Goal: Information Seeking & Learning: Learn about a topic

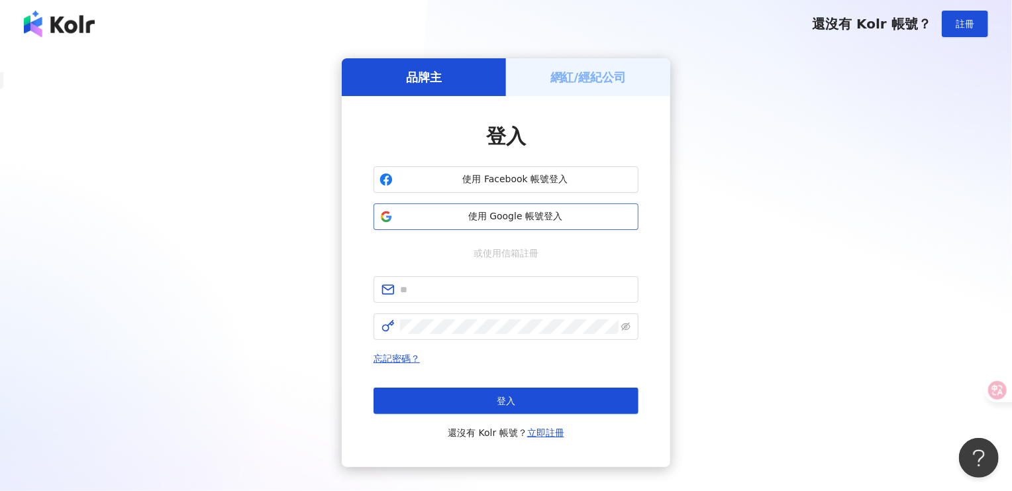
click at [476, 222] on span "使用 Google 帳號登入" at bounding box center [515, 216] width 234 height 13
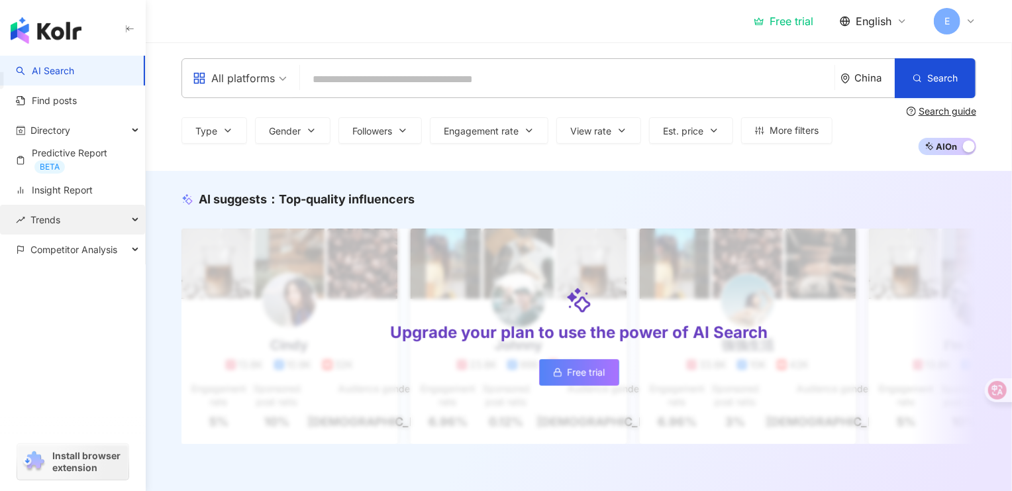
click at [46, 217] on span "Trends" at bounding box center [45, 220] width 30 height 30
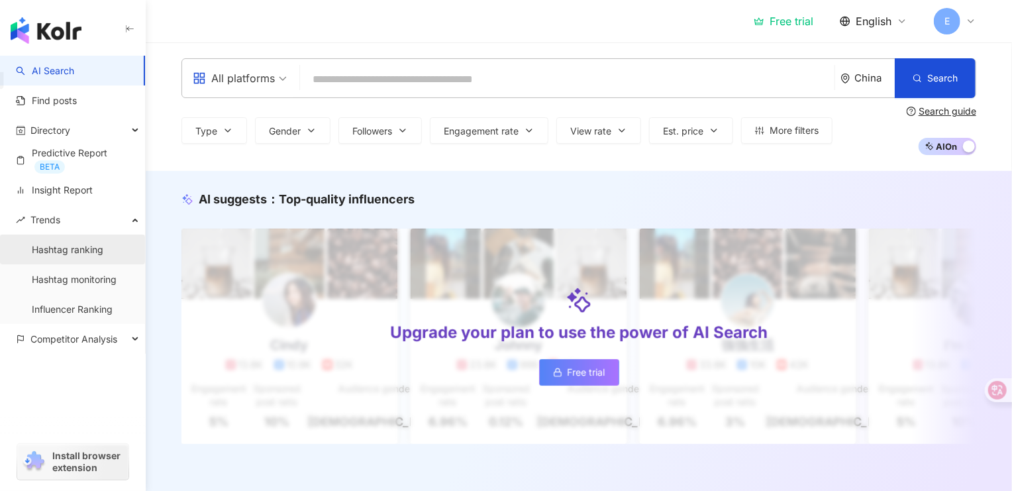
click at [58, 251] on link "Hashtag ranking" at bounding box center [68, 249] width 72 height 13
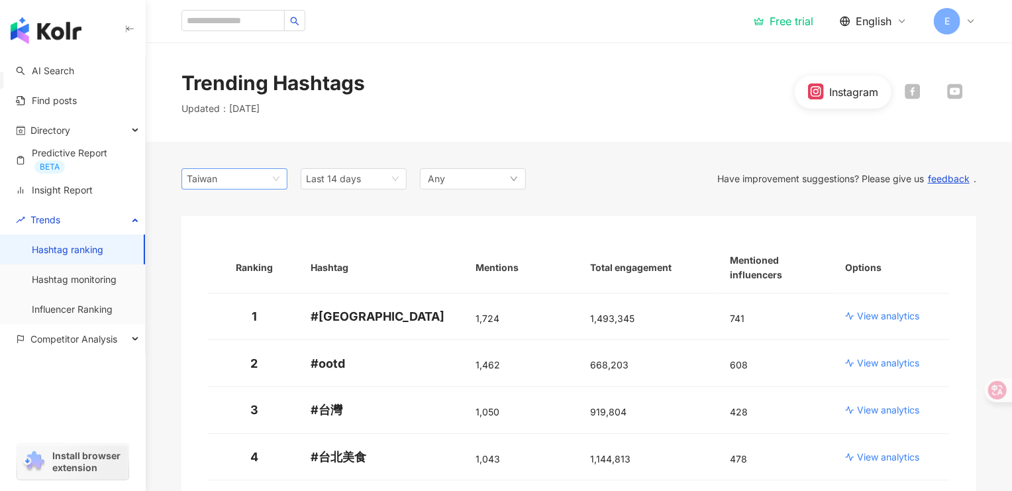
click at [261, 181] on span "Taiwan" at bounding box center [234, 179] width 95 height 20
click at [480, 179] on div "Any" at bounding box center [473, 178] width 106 height 21
click at [90, 283] on link "Hashtag monitoring" at bounding box center [74, 279] width 85 height 13
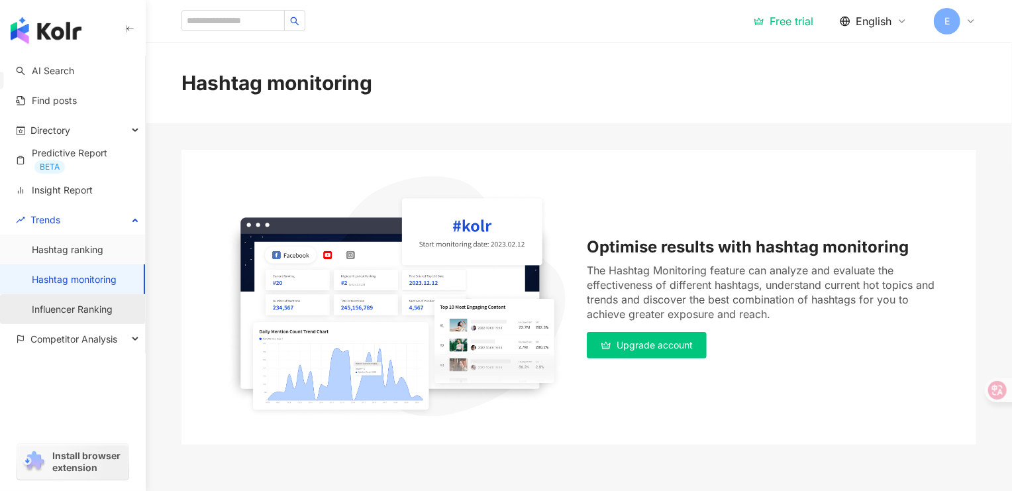
click at [50, 315] on link "Influencer Ranking" at bounding box center [72, 309] width 81 height 13
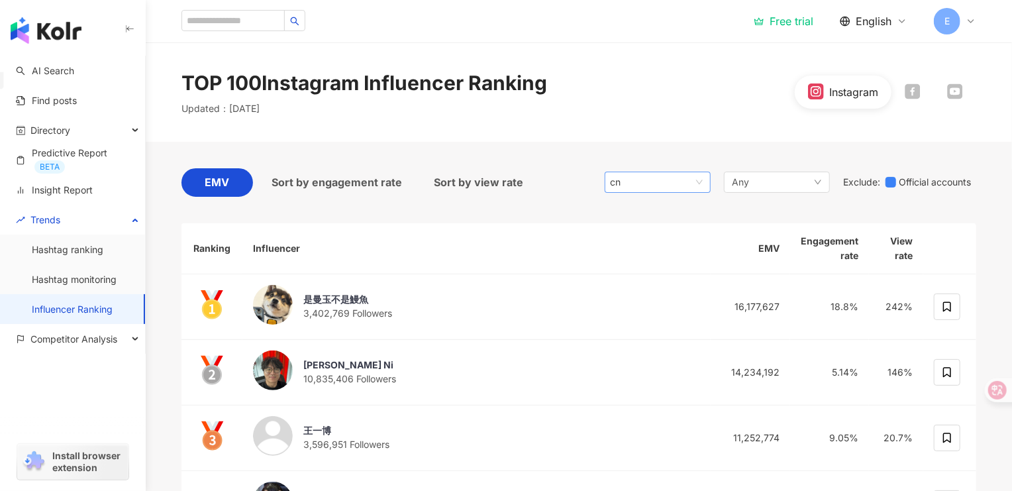
click at [693, 180] on span "cn" at bounding box center [657, 182] width 95 height 20
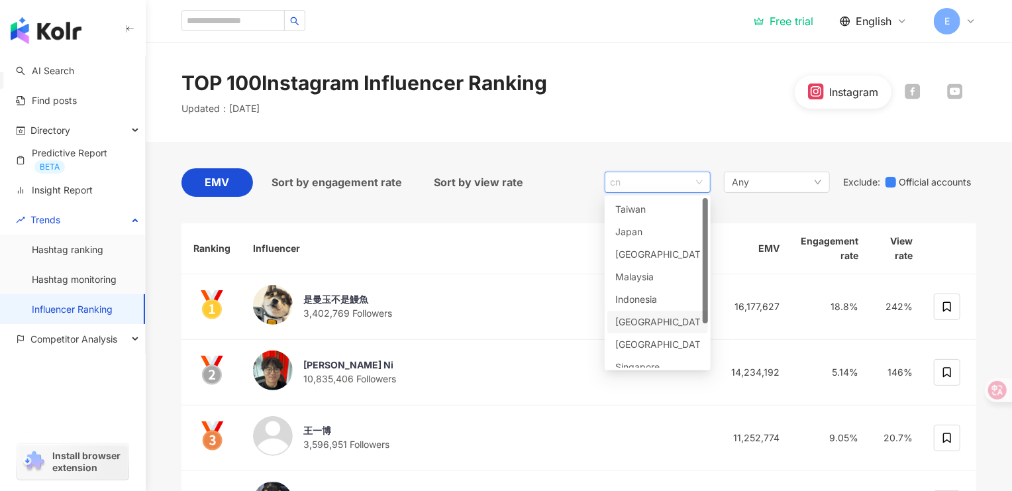
click at [671, 319] on div "[GEOGRAPHIC_DATA]" at bounding box center [657, 322] width 85 height 15
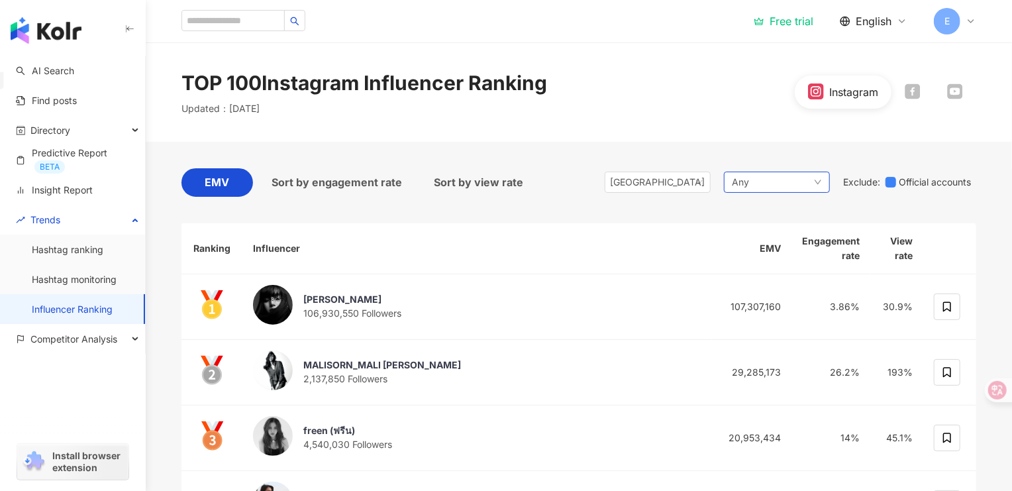
click at [774, 185] on div "Any" at bounding box center [777, 182] width 106 height 21
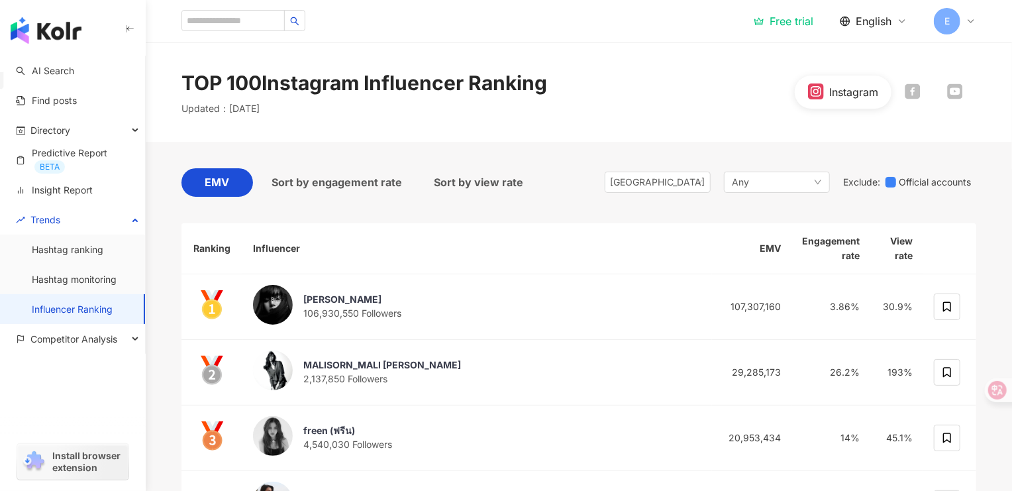
click at [849, 105] on div "Instagram" at bounding box center [843, 92] width 97 height 33
click at [815, 89] on icon at bounding box center [816, 91] width 13 height 12
click at [954, 90] on icon at bounding box center [955, 90] width 3 height 3
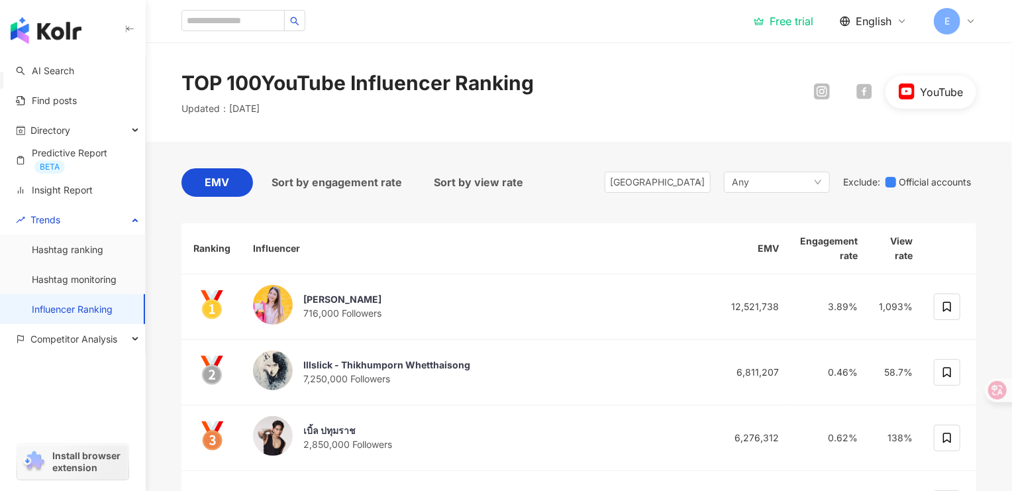
click at [873, 95] on div at bounding box center [864, 91] width 42 height 17
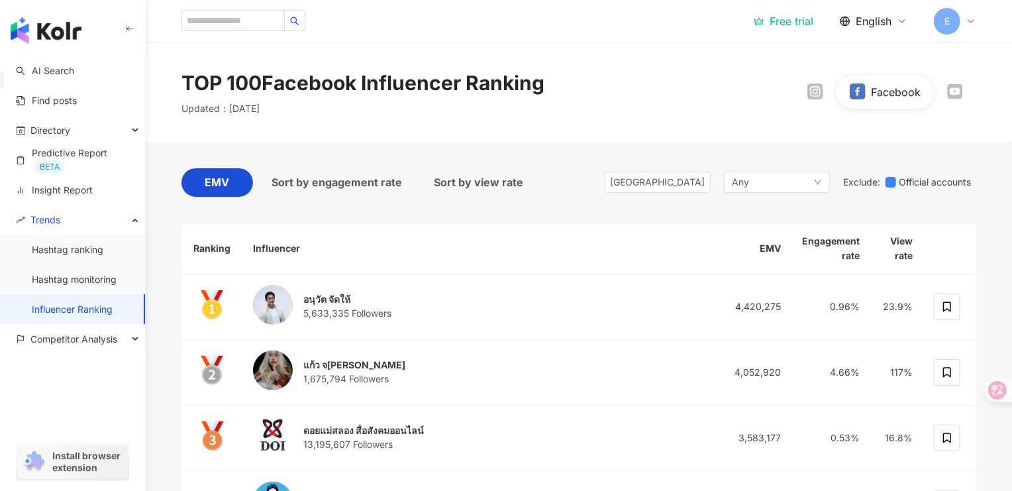
click at [815, 89] on icon at bounding box center [815, 91] width 13 height 12
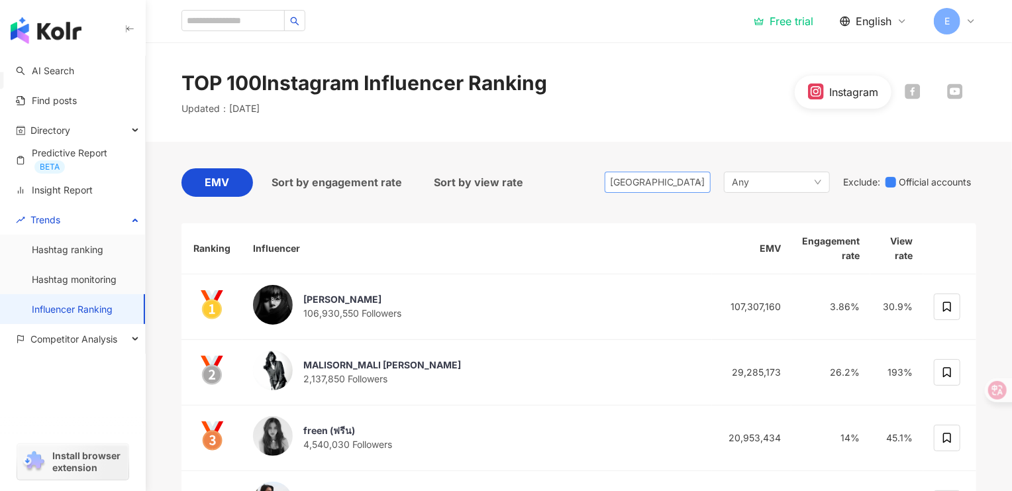
click at [679, 181] on span "[GEOGRAPHIC_DATA]" at bounding box center [657, 182] width 95 height 20
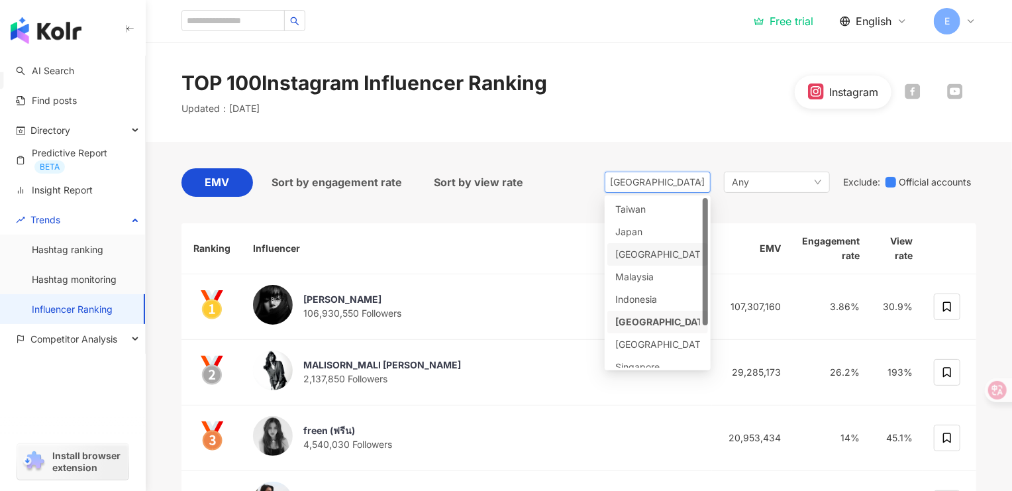
click at [686, 248] on div "[GEOGRAPHIC_DATA]" at bounding box center [657, 254] width 85 height 15
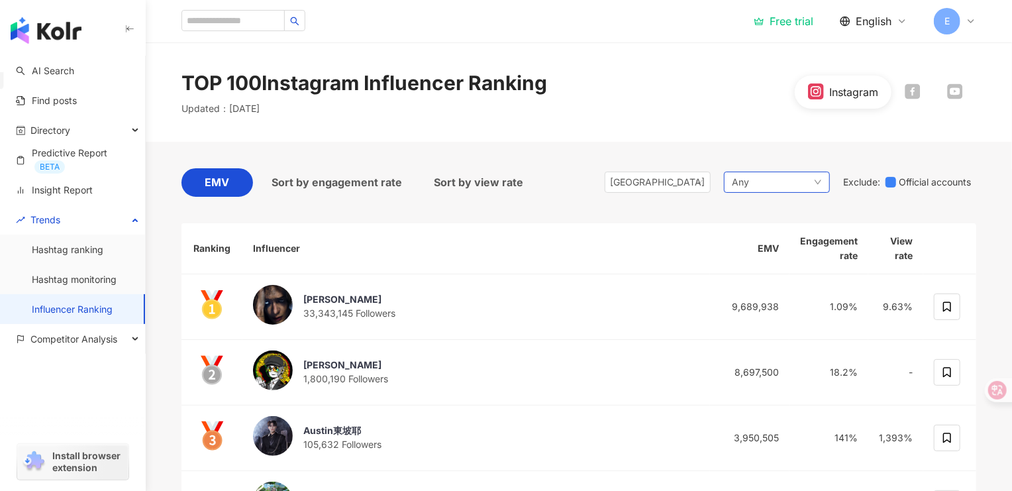
click at [744, 187] on div "[GEOGRAPHIC_DATA] jp hk my [GEOGRAPHIC_DATA] [GEOGRAPHIC_DATA] [GEOGRAPHIC_DATA…" at bounding box center [791, 182] width 372 height 28
click at [744, 187] on span "Any" at bounding box center [740, 182] width 17 height 15
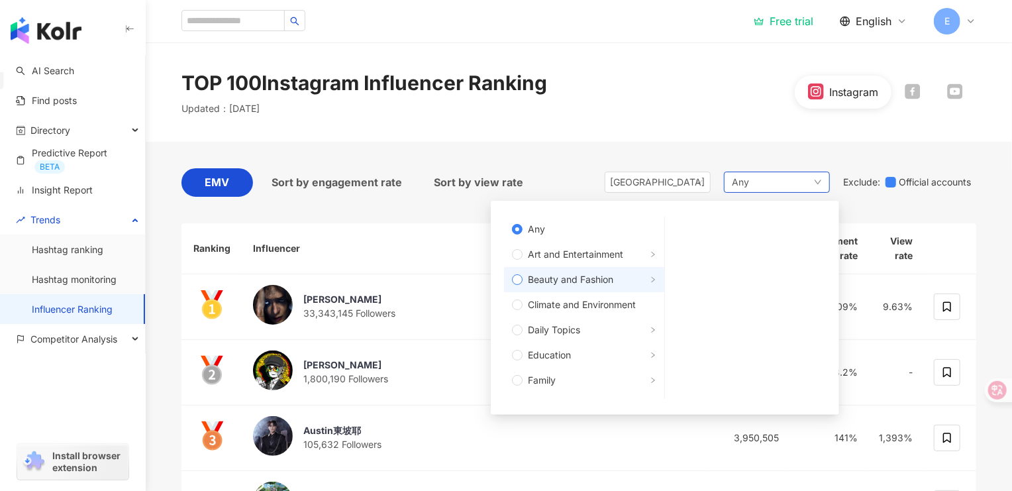
click at [626, 282] on span "Beauty and Fashion" at bounding box center [590, 279] width 134 height 15
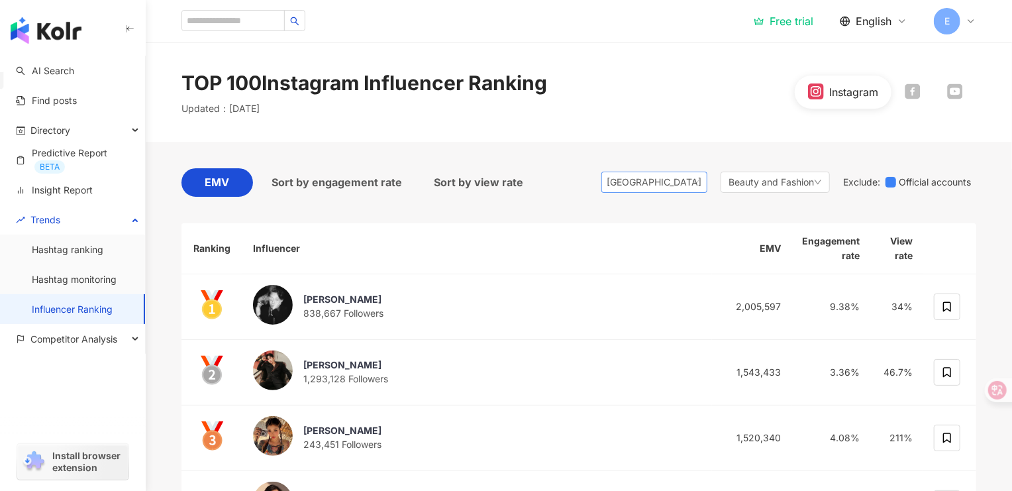
click at [690, 187] on span "[GEOGRAPHIC_DATA]" at bounding box center [654, 182] width 95 height 20
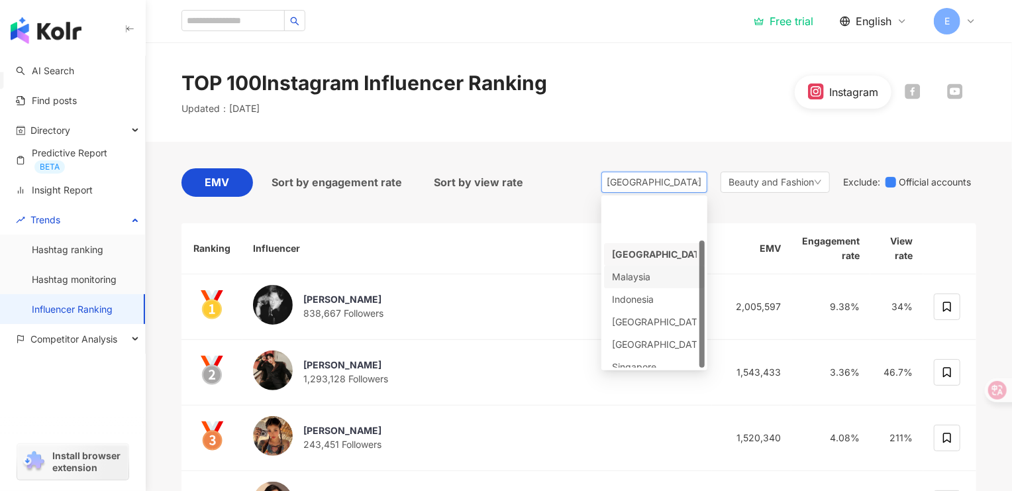
scroll to position [55, 0]
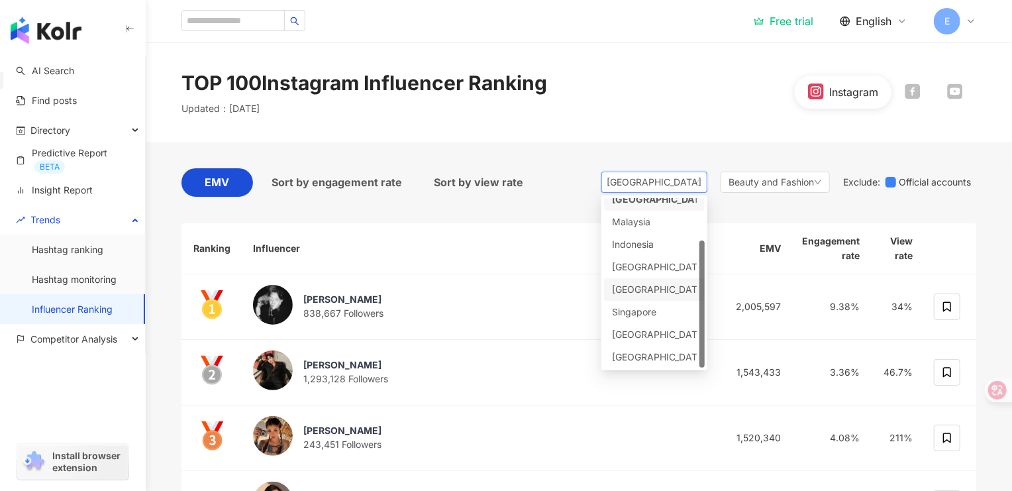
click at [644, 287] on div "[GEOGRAPHIC_DATA]" at bounding box center [633, 289] width 43 height 15
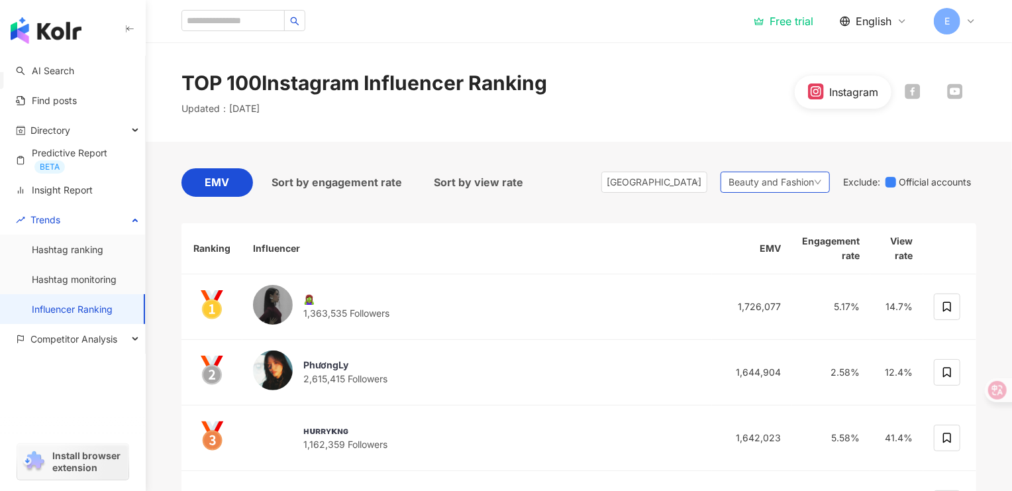
click at [791, 189] on div "Beauty and Fashion" at bounding box center [775, 182] width 109 height 21
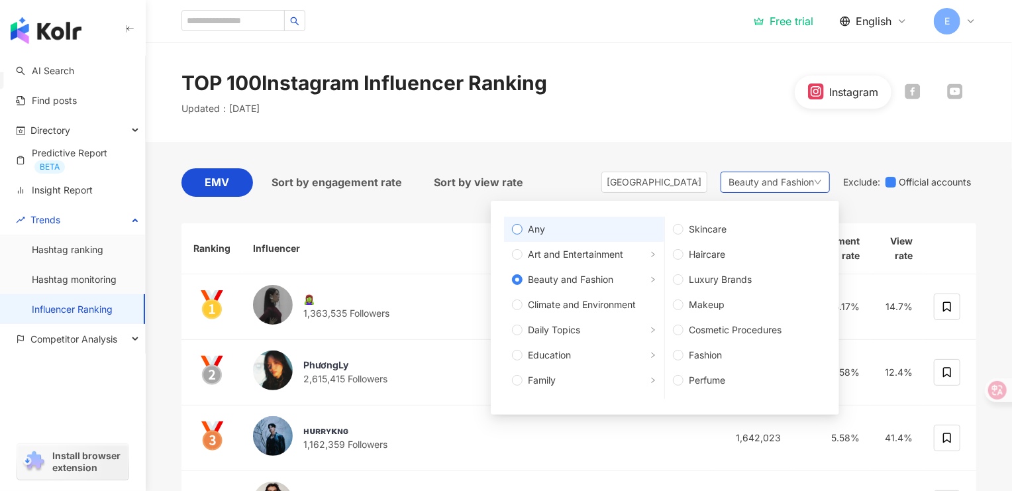
click at [568, 225] on span "Any" at bounding box center [590, 229] width 134 height 15
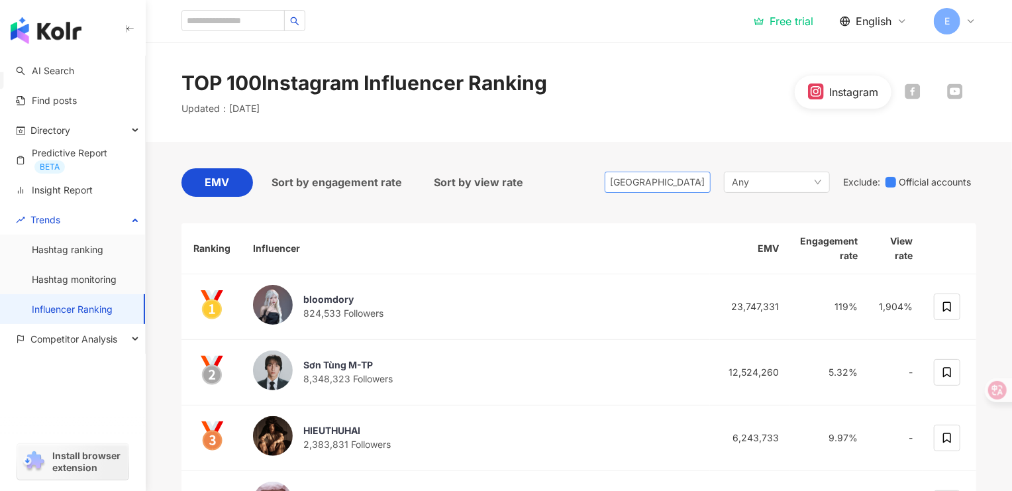
click at [676, 181] on span "[GEOGRAPHIC_DATA]" at bounding box center [657, 182] width 95 height 20
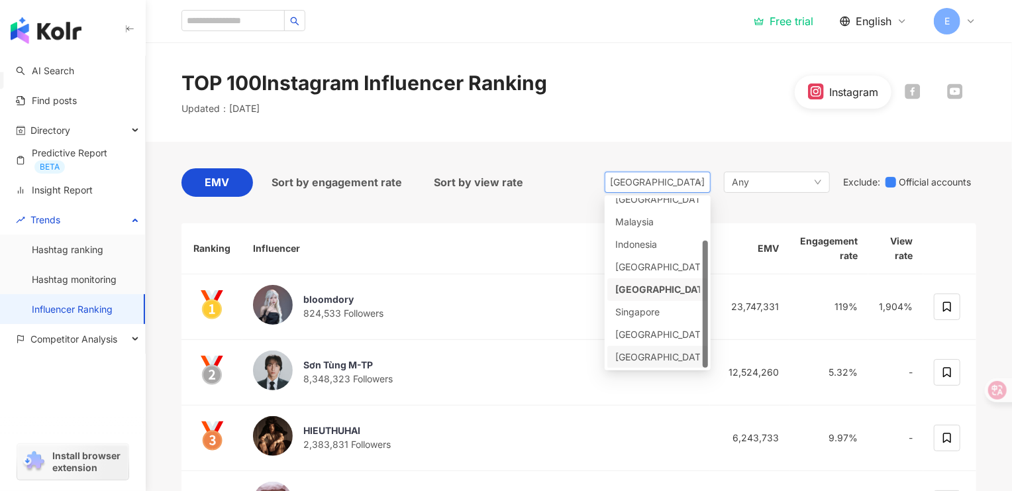
click at [668, 348] on div "[GEOGRAPHIC_DATA]" at bounding box center [657, 357] width 101 height 23
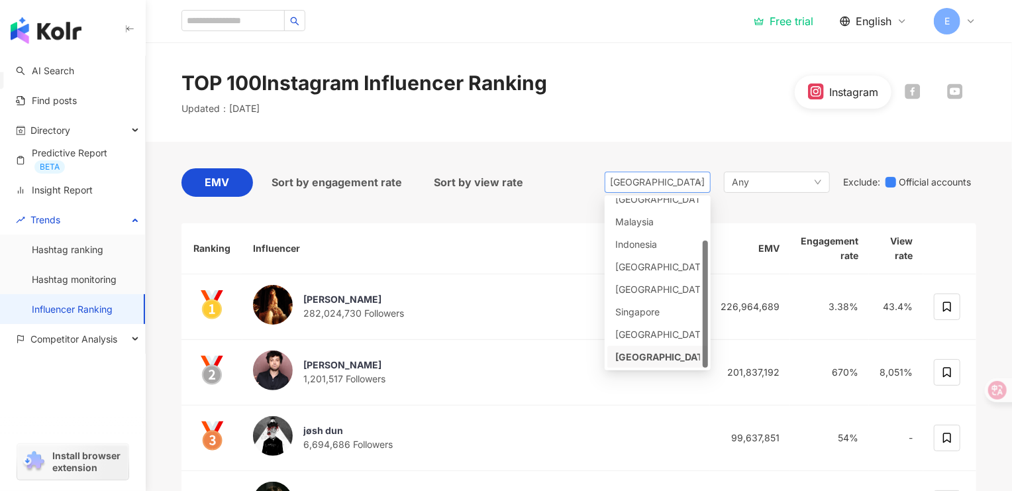
click at [652, 180] on div "[GEOGRAPHIC_DATA]" at bounding box center [631, 182] width 43 height 20
click at [639, 265] on div "[GEOGRAPHIC_DATA]" at bounding box center [636, 267] width 43 height 15
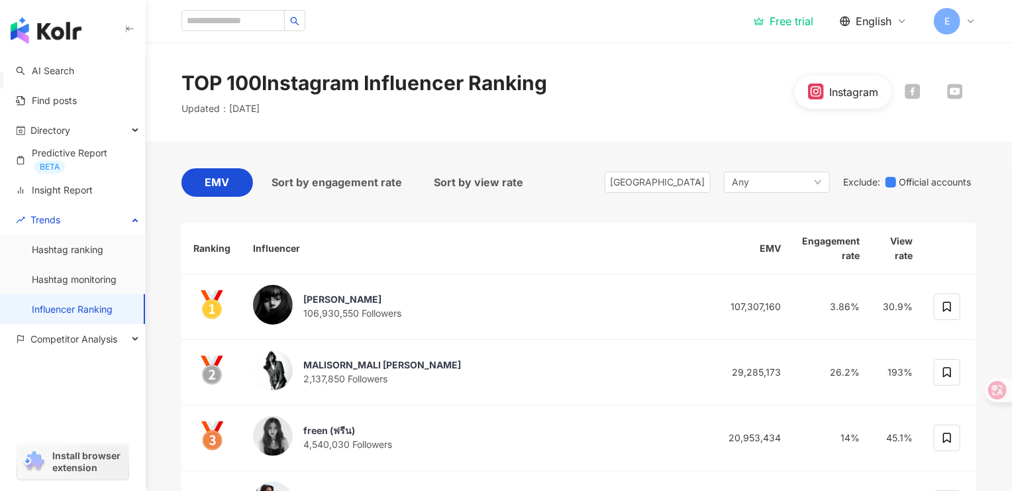
click at [576, 176] on div "EMV Sort by engagement rate Sort by view rate [GEOGRAPHIC_DATA] id th vn [GEOGR…" at bounding box center [578, 185] width 795 height 35
click at [768, 179] on div "Any" at bounding box center [777, 182] width 106 height 21
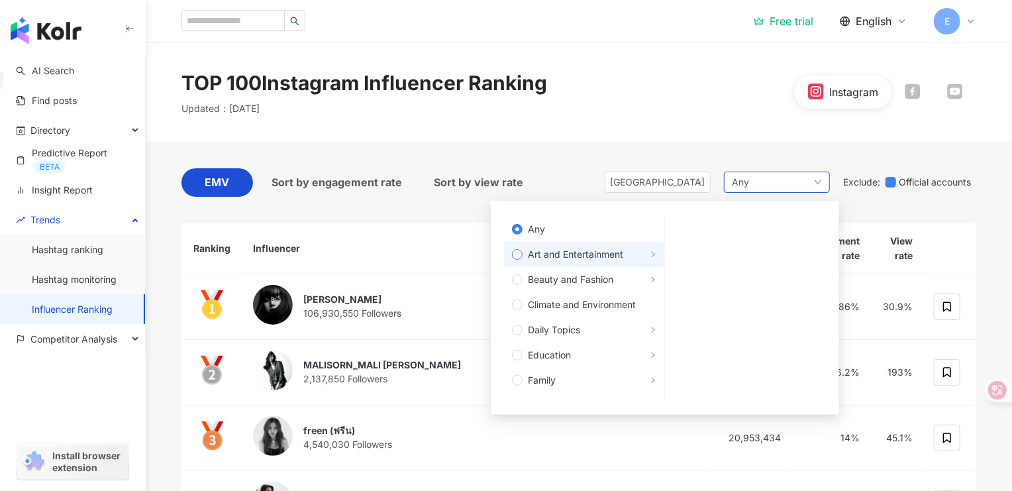
click at [576, 252] on span "Art and Entertainment" at bounding box center [575, 254] width 95 height 15
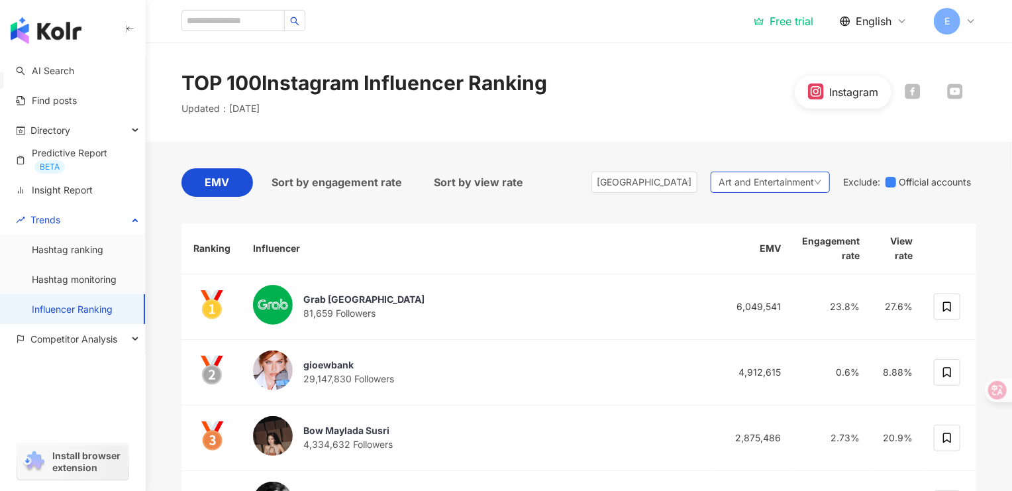
click at [724, 178] on span "Art and Entertainment" at bounding box center [766, 182] width 95 height 15
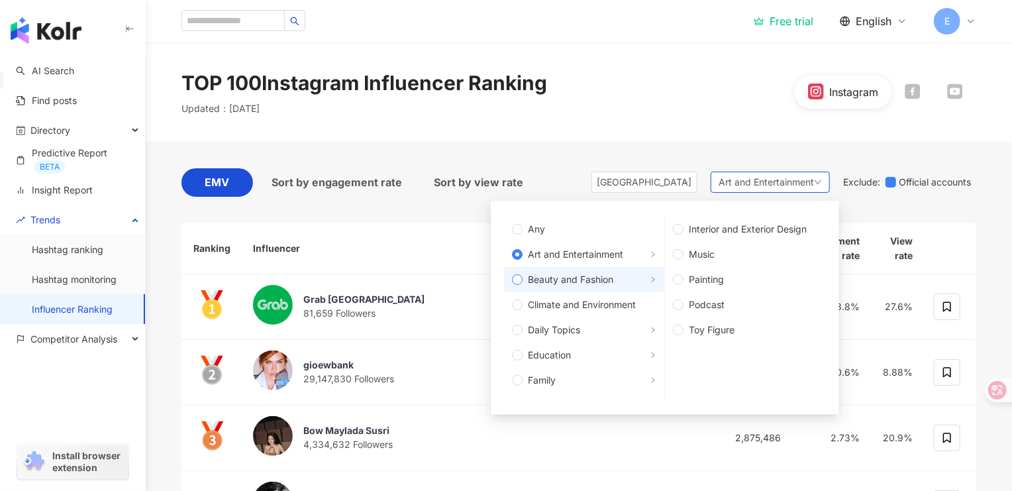
click at [588, 285] on span "Beauty and Fashion" at bounding box center [570, 279] width 85 height 15
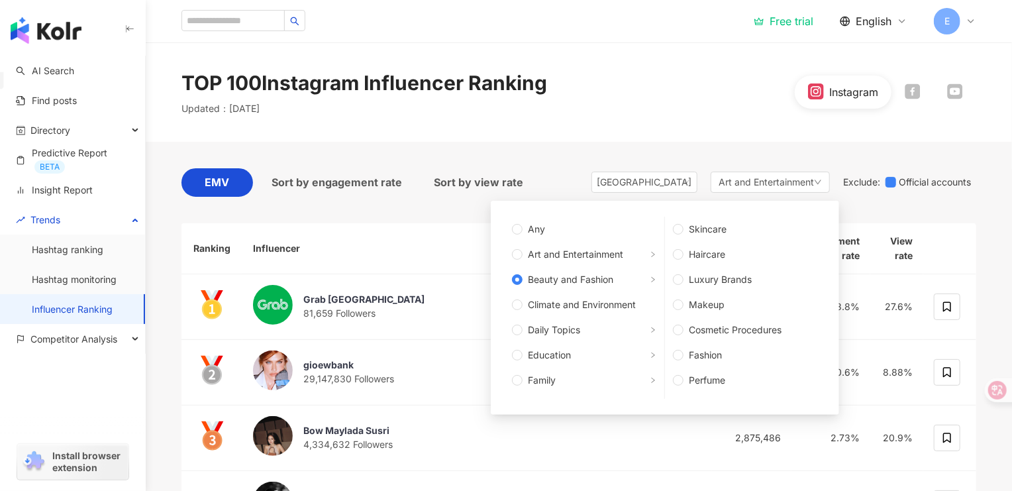
click at [555, 87] on div "TOP 100 Instagram Influencer Ranking Updated ： [DATE] Instagram" at bounding box center [579, 92] width 848 height 46
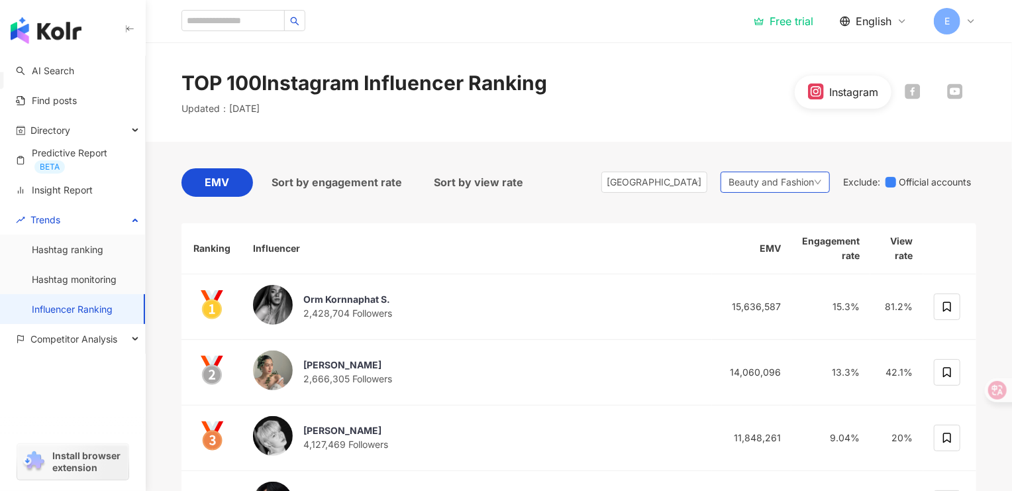
click at [783, 178] on span "Beauty and Fashion" at bounding box center [771, 182] width 85 height 15
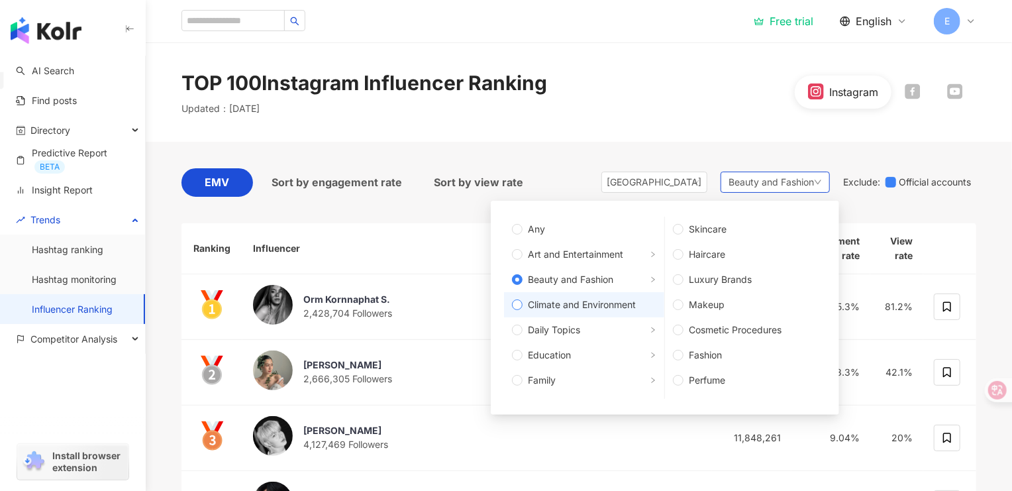
click at [603, 307] on span "Climate and Environment" at bounding box center [582, 304] width 108 height 15
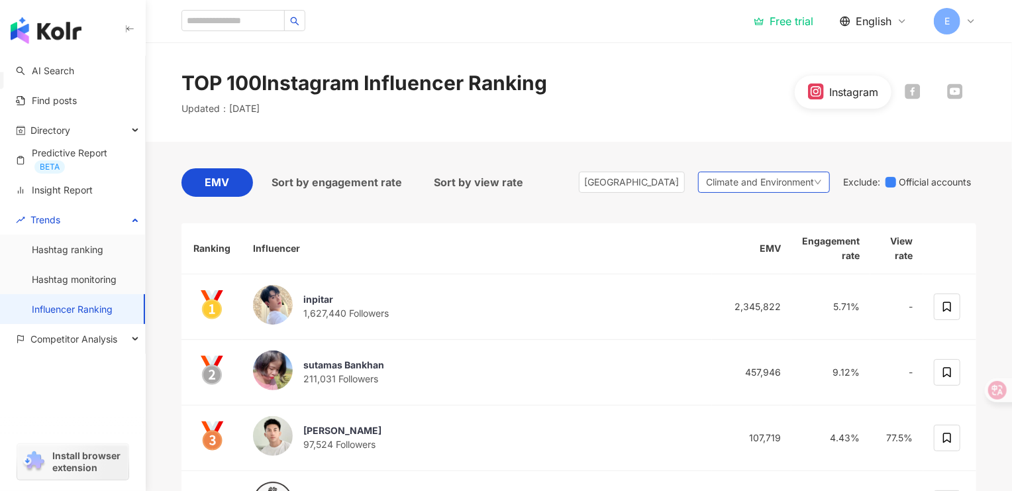
click at [752, 185] on span "Climate and Environment" at bounding box center [760, 182] width 108 height 15
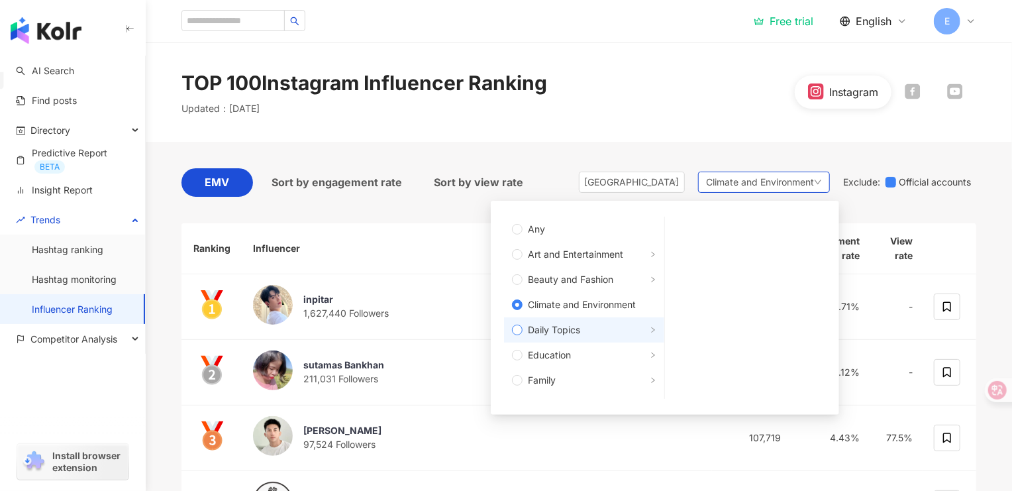
click at [573, 327] on span "Daily Topics" at bounding box center [554, 330] width 52 height 15
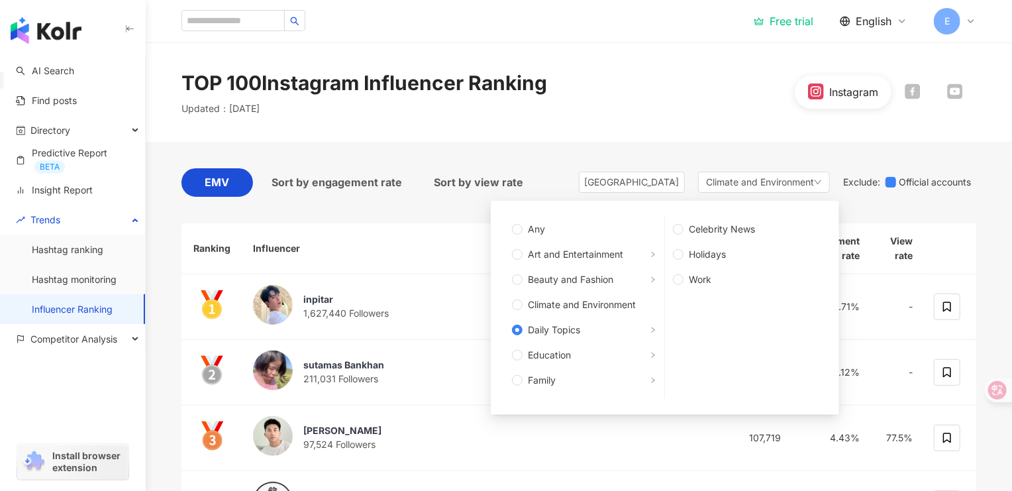
click at [547, 113] on div "TOP 100 Instagram Influencer Ranking Updated ： [DATE]" at bounding box center [364, 92] width 366 height 46
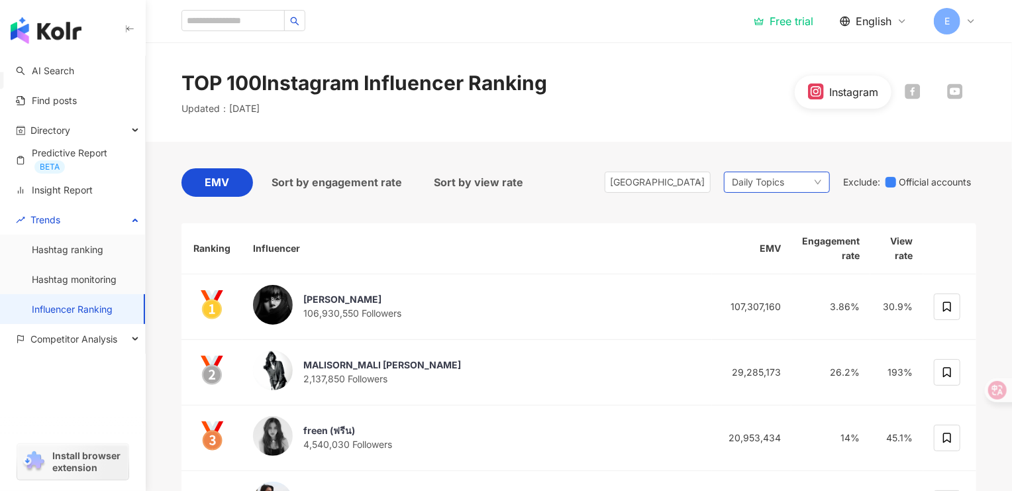
click at [756, 173] on div "Daily Topics" at bounding box center [777, 182] width 106 height 21
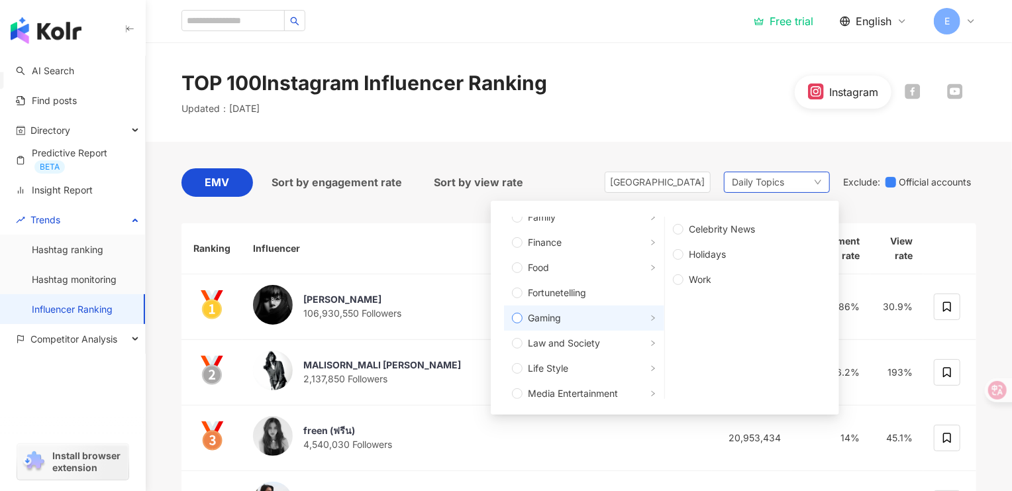
scroll to position [176, 0]
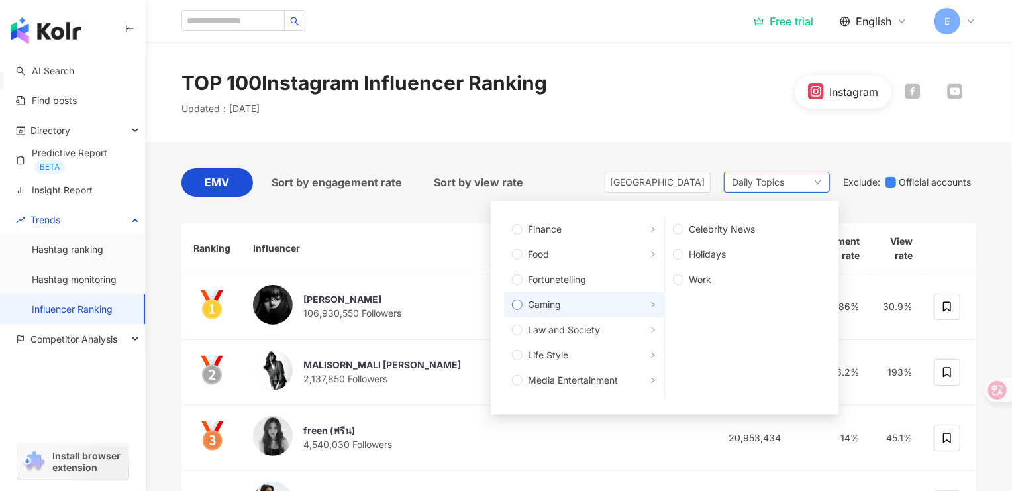
click at [607, 352] on span "Life Style" at bounding box center [590, 355] width 134 height 15
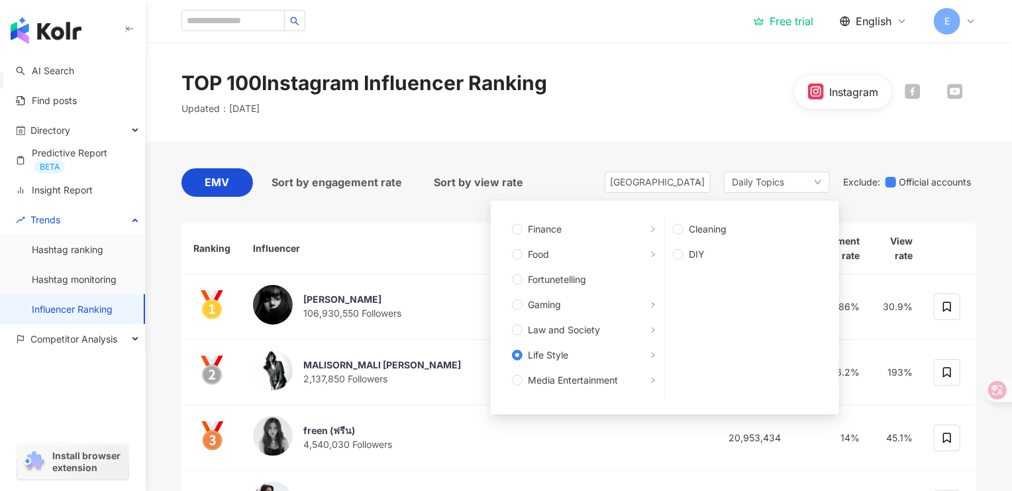
click at [671, 92] on div "TOP 100 Instagram Influencer Ranking Updated ： [DATE] Instagram" at bounding box center [579, 92] width 848 height 46
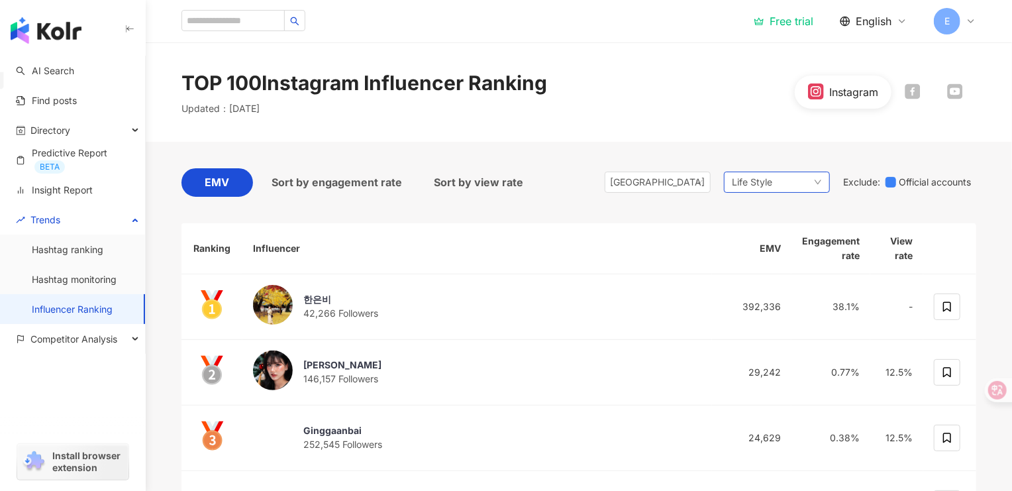
click at [772, 176] on div "Life Style" at bounding box center [777, 182] width 106 height 21
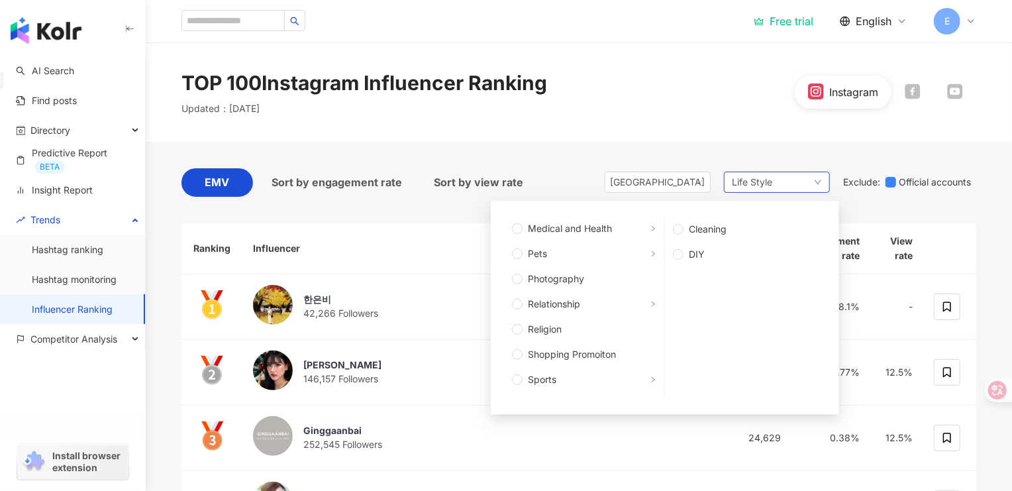
scroll to position [176, 0]
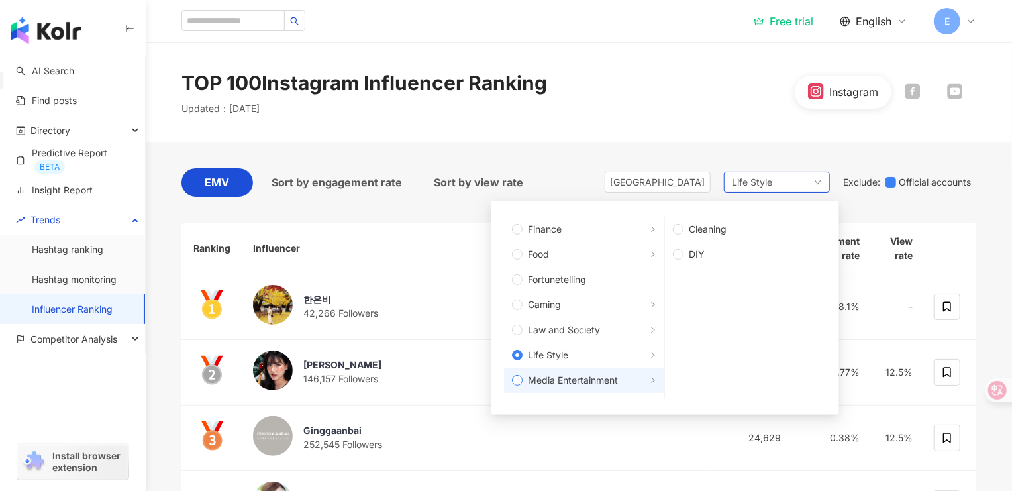
click at [591, 378] on span "Media Entertainment" at bounding box center [573, 380] width 90 height 15
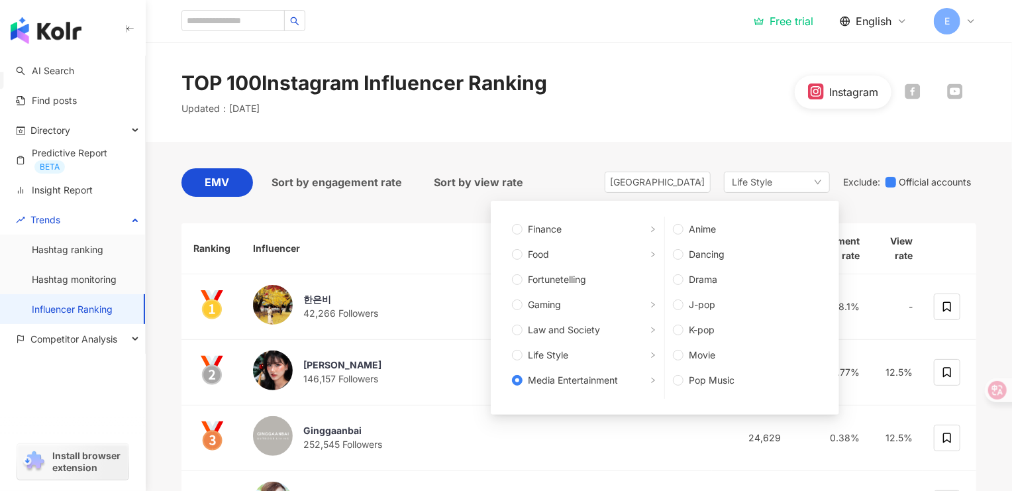
click at [688, 140] on div "TOP 100 Instagram Influencer Ranking Updated ： [DATE] Instagram" at bounding box center [579, 91] width 866 height 99
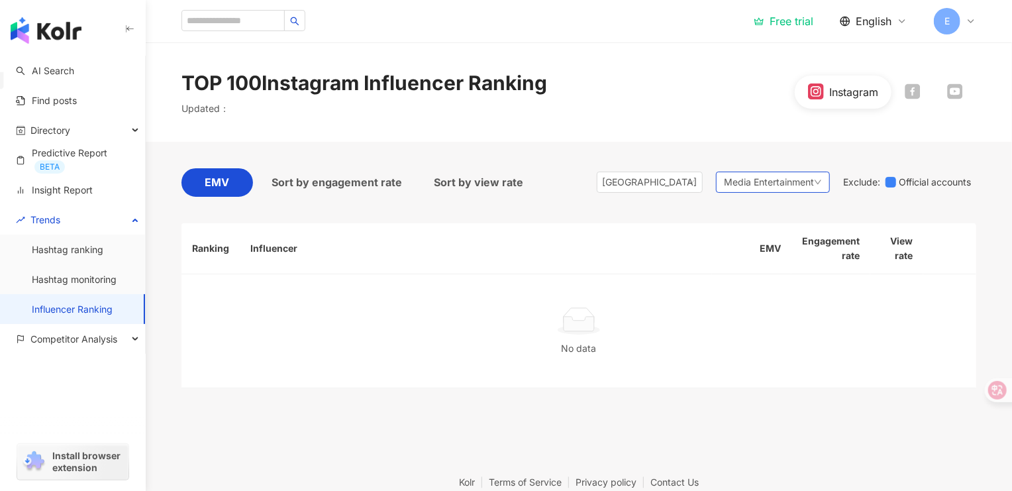
click at [745, 181] on span "Media Entertainment" at bounding box center [769, 182] width 90 height 15
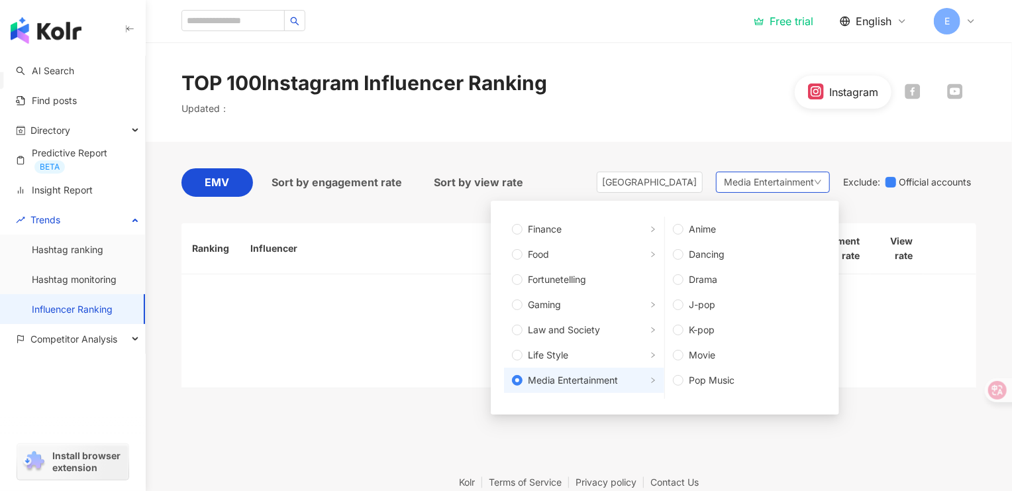
scroll to position [353, 0]
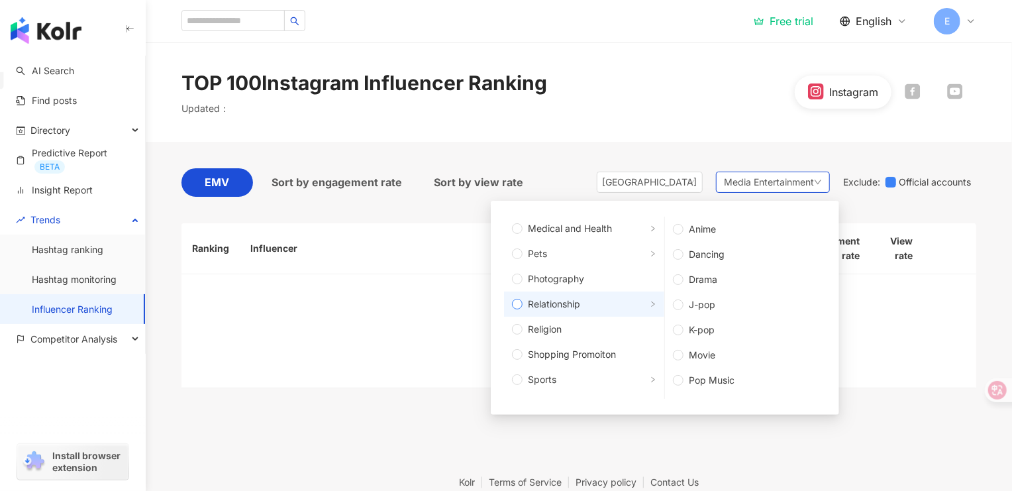
click at [612, 301] on span "Relationship" at bounding box center [590, 304] width 134 height 15
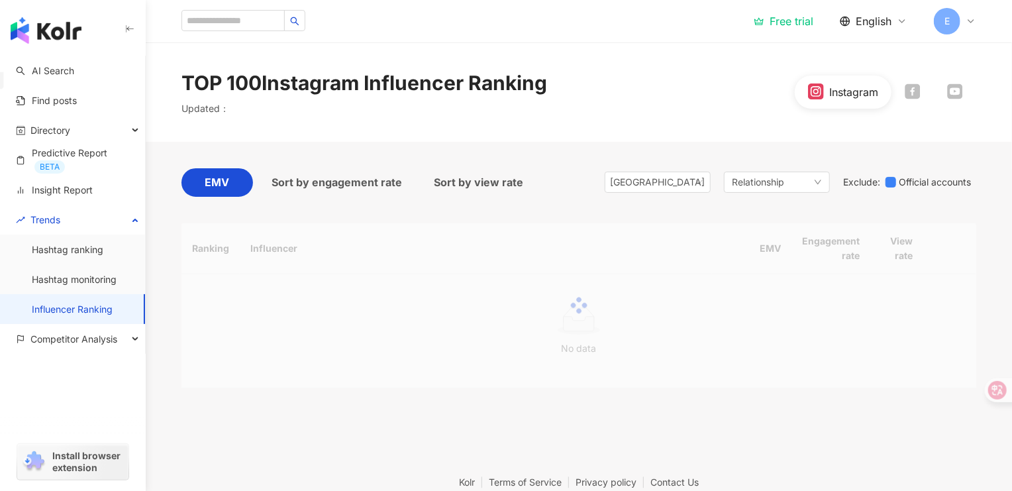
click at [709, 139] on div "TOP 100 Instagram Influencer Ranking Updated ： Instagram" at bounding box center [579, 91] width 866 height 99
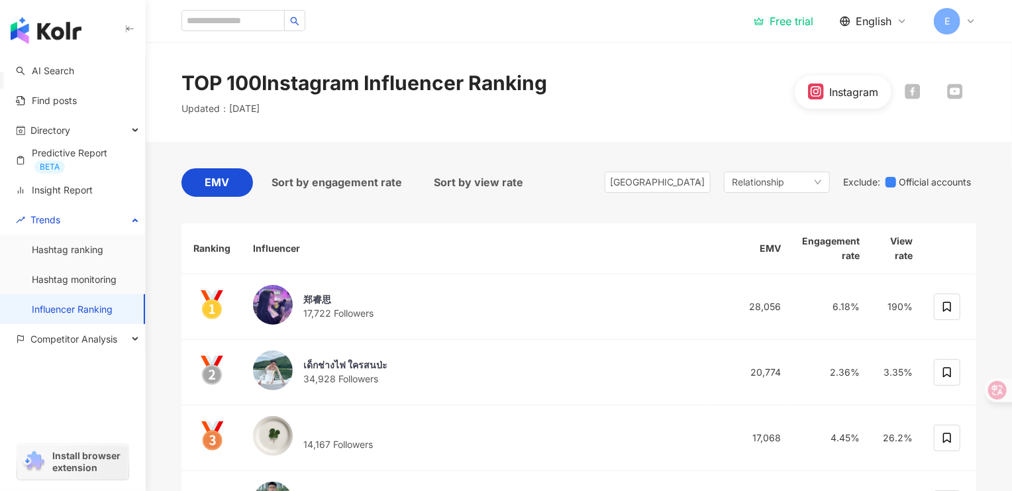
click at [750, 189] on div "Relationship" at bounding box center [777, 182] width 106 height 21
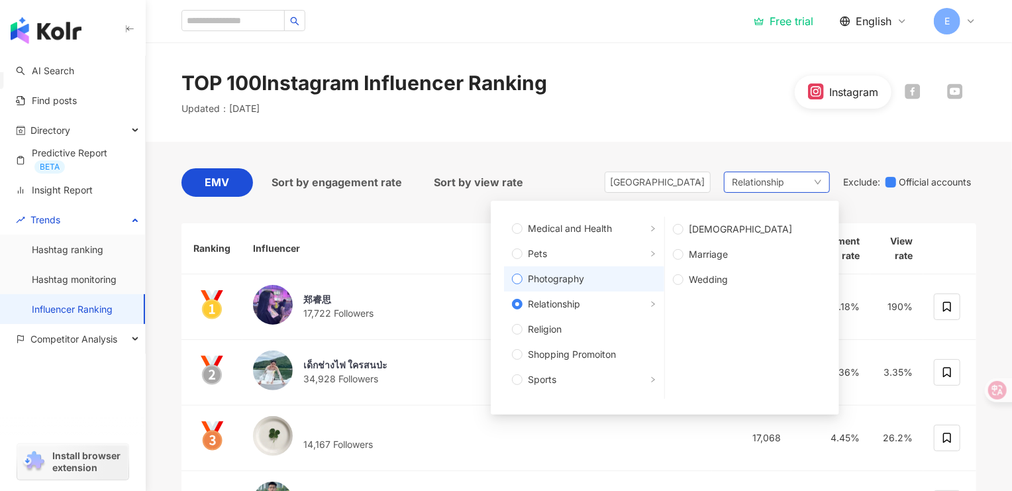
scroll to position [446, 0]
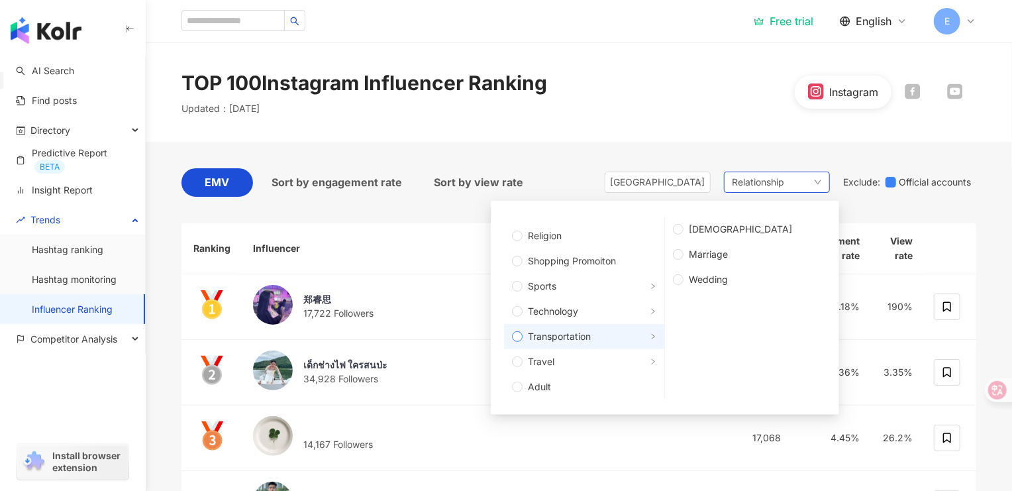
click at [568, 333] on span "Transportation" at bounding box center [559, 336] width 63 height 15
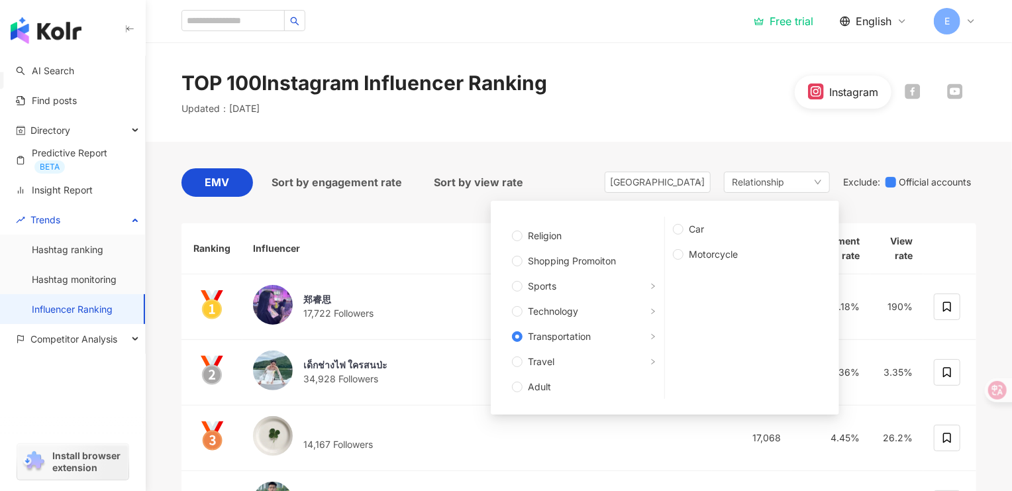
click at [658, 110] on div "TOP 100 Instagram Influencer Ranking Updated ： [DATE] Instagram" at bounding box center [579, 92] width 848 height 46
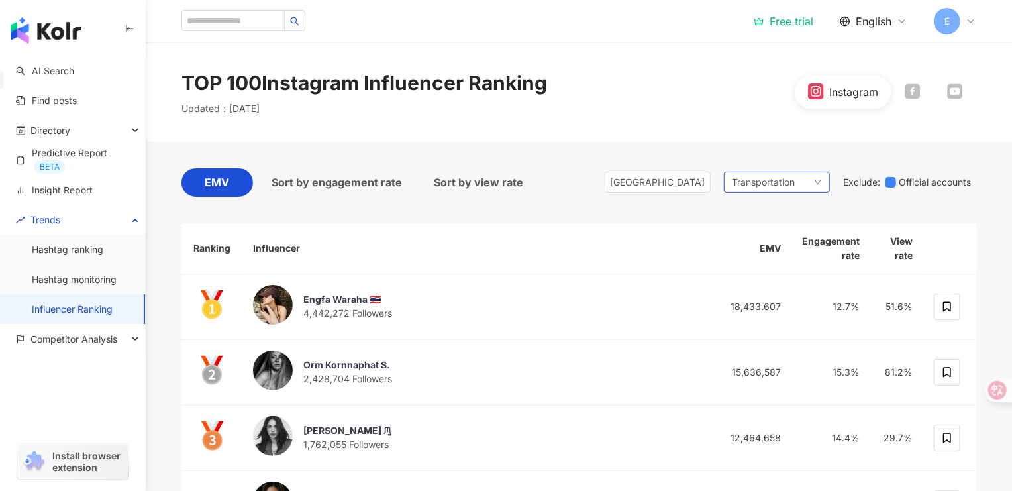
click at [789, 178] on span "Transportation" at bounding box center [763, 182] width 63 height 15
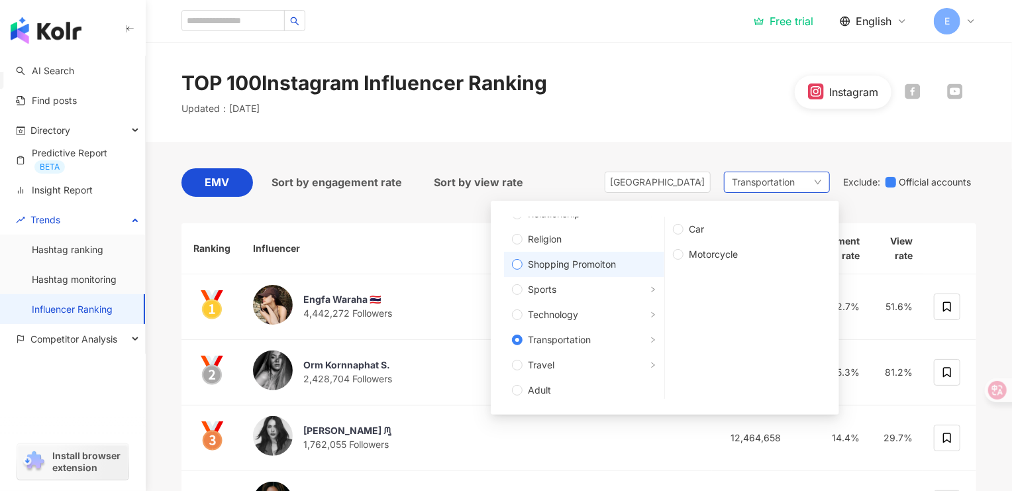
scroll to position [446, 0]
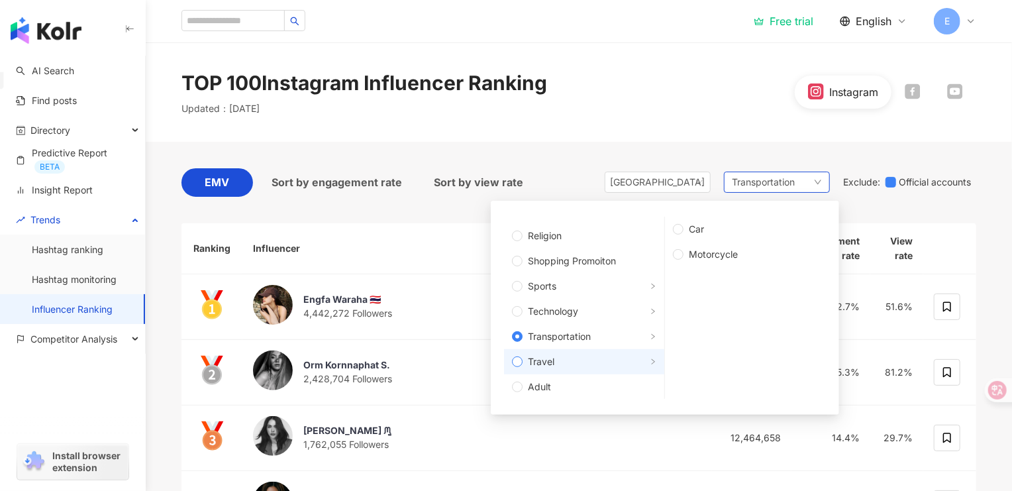
click at [609, 356] on span "Travel" at bounding box center [590, 361] width 134 height 15
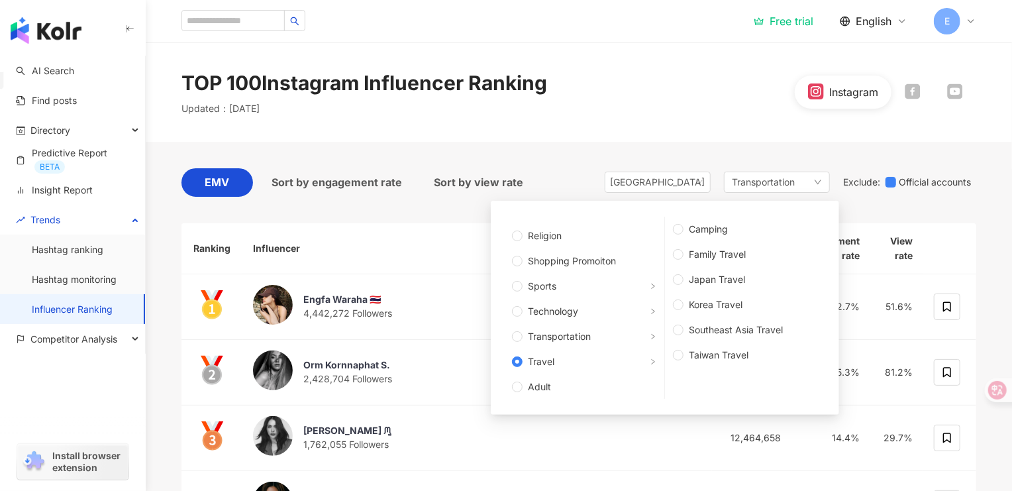
click at [698, 107] on div "TOP 100 Instagram Influencer Ranking Updated ： [DATE] Instagram" at bounding box center [579, 92] width 848 height 46
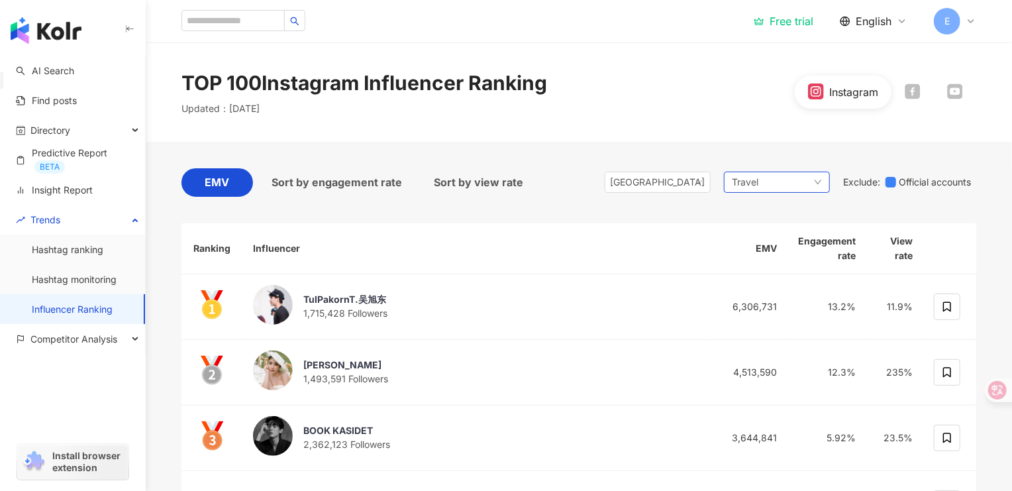
click at [753, 184] on span "Travel" at bounding box center [745, 182] width 26 height 15
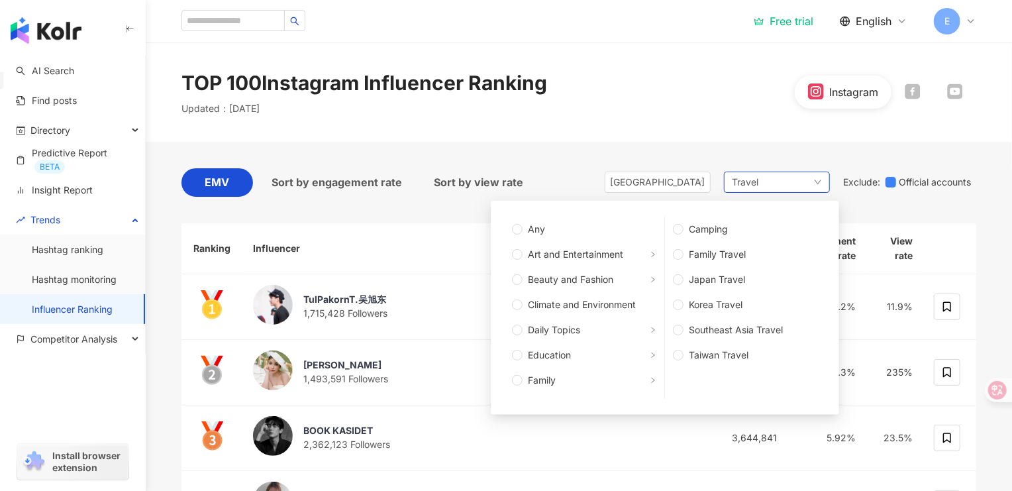
scroll to position [446, 0]
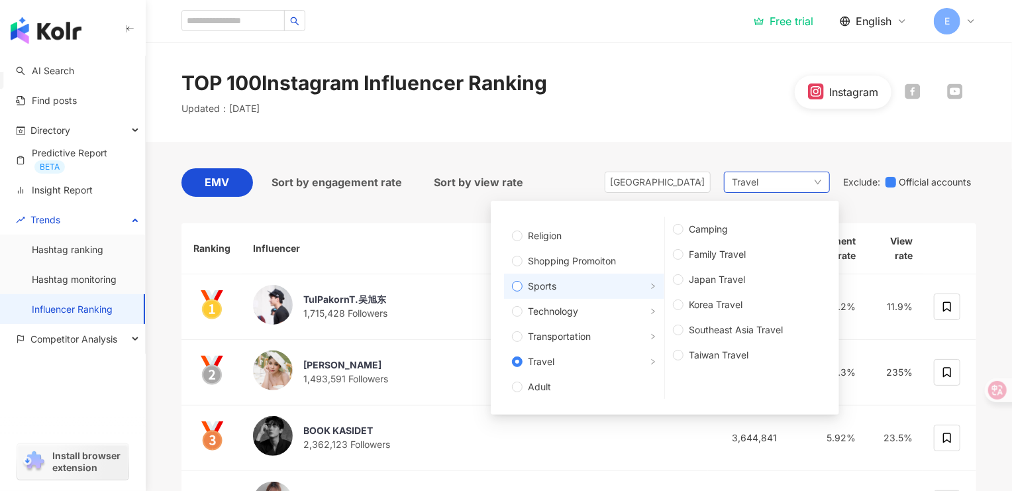
click at [608, 286] on span "Sports" at bounding box center [590, 286] width 134 height 15
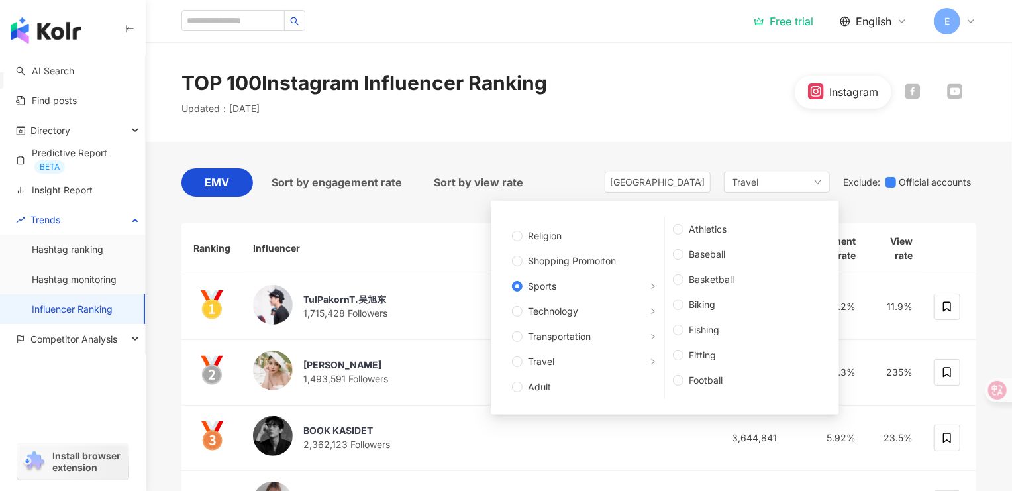
click at [642, 137] on div "TOP 100 Instagram Influencer Ranking Updated ： [DATE] Instagram" at bounding box center [579, 91] width 866 height 99
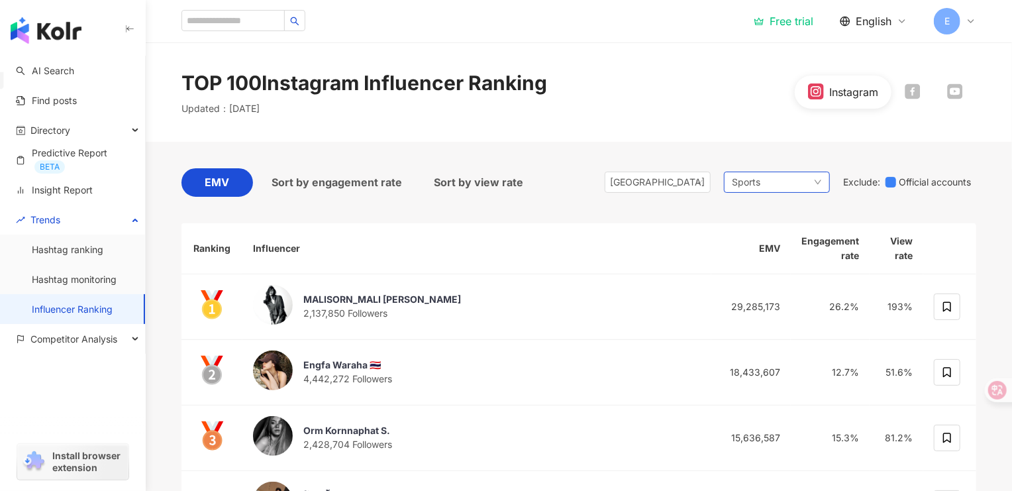
click at [776, 174] on div "Sports" at bounding box center [777, 182] width 106 height 21
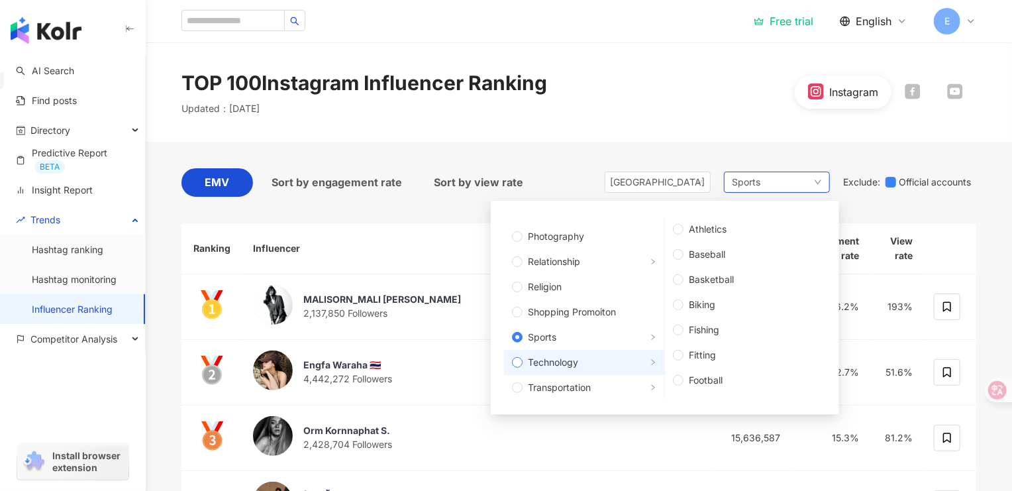
scroll to position [446, 0]
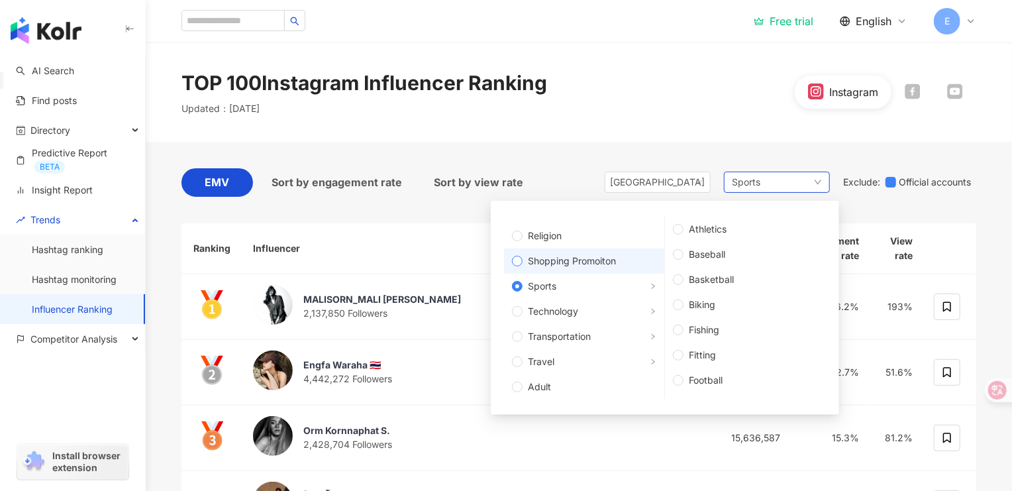
click at [634, 255] on span "Shopping Promoiton" at bounding box center [590, 261] width 134 height 15
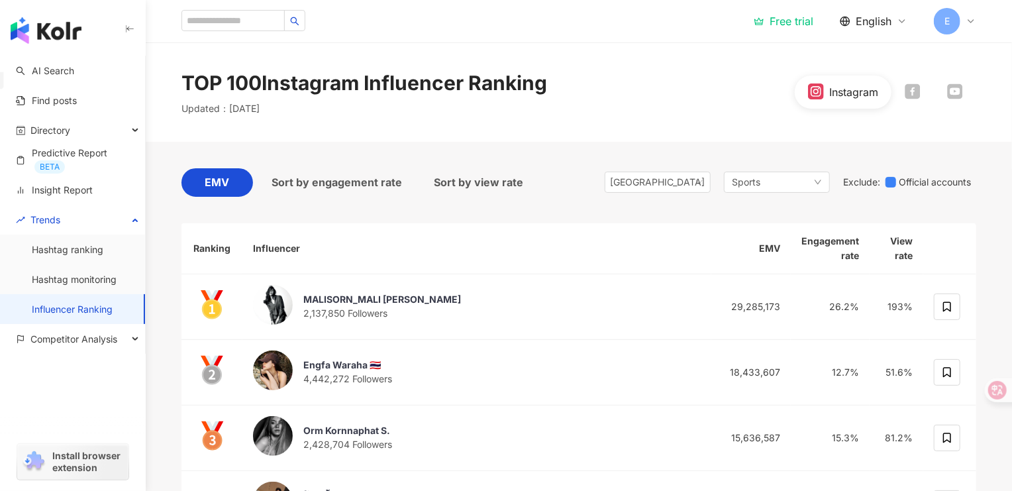
click at [717, 140] on div "TOP 100 Instagram Influencer Ranking Updated ： [DATE] Instagram" at bounding box center [579, 91] width 866 height 99
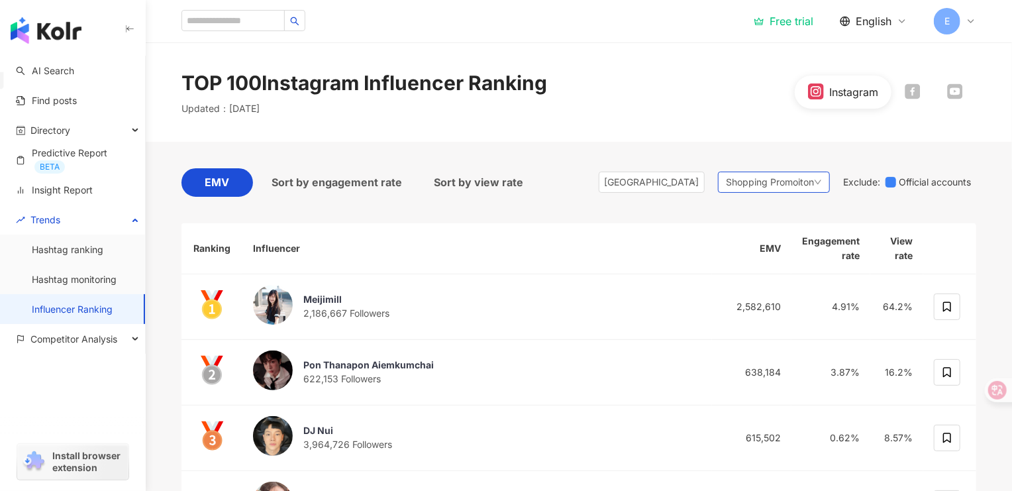
click at [754, 180] on span "Shopping Promoiton" at bounding box center [770, 182] width 88 height 15
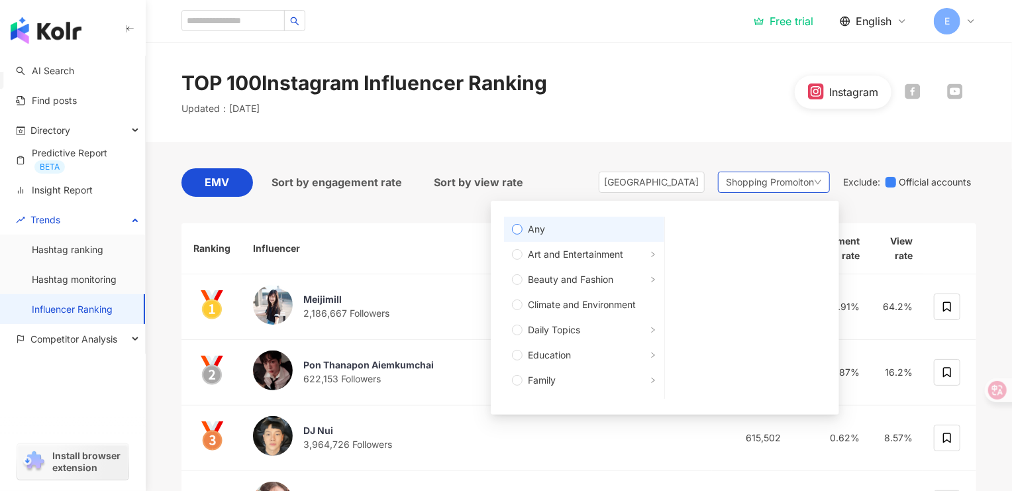
click at [585, 232] on span "Any" at bounding box center [590, 229] width 134 height 15
click at [635, 124] on div "TOP 100 Instagram Influencer Ranking Updated ： [DATE] Instagram" at bounding box center [579, 91] width 866 height 99
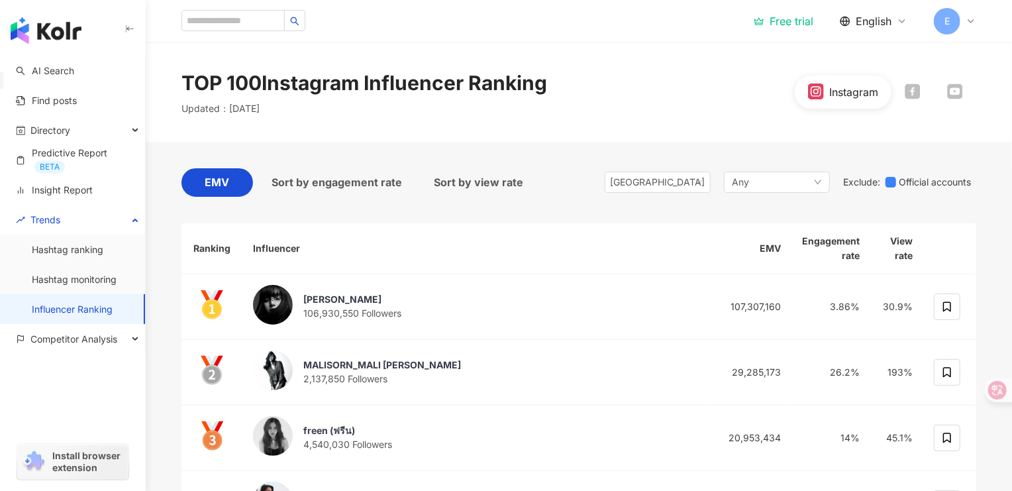
click at [909, 85] on icon at bounding box center [912, 90] width 15 height 15
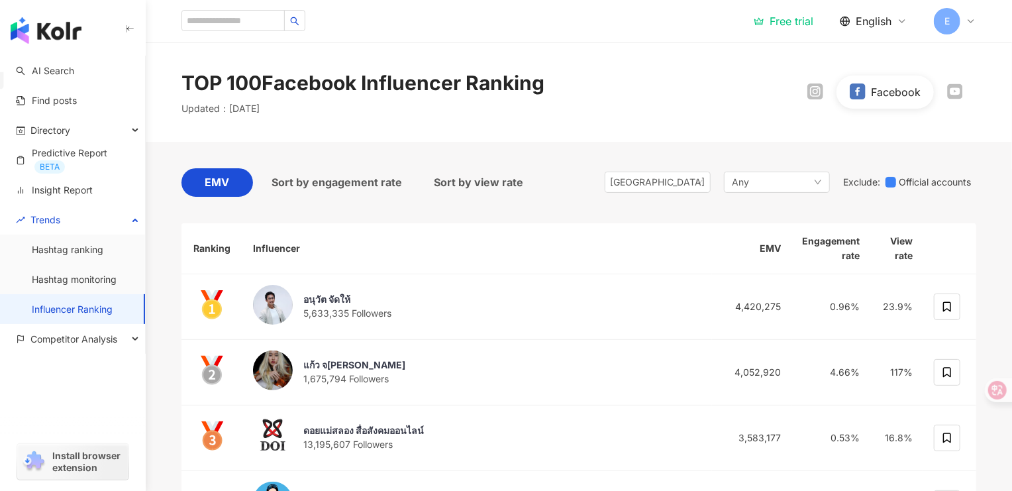
click at [960, 84] on icon at bounding box center [954, 90] width 15 height 15
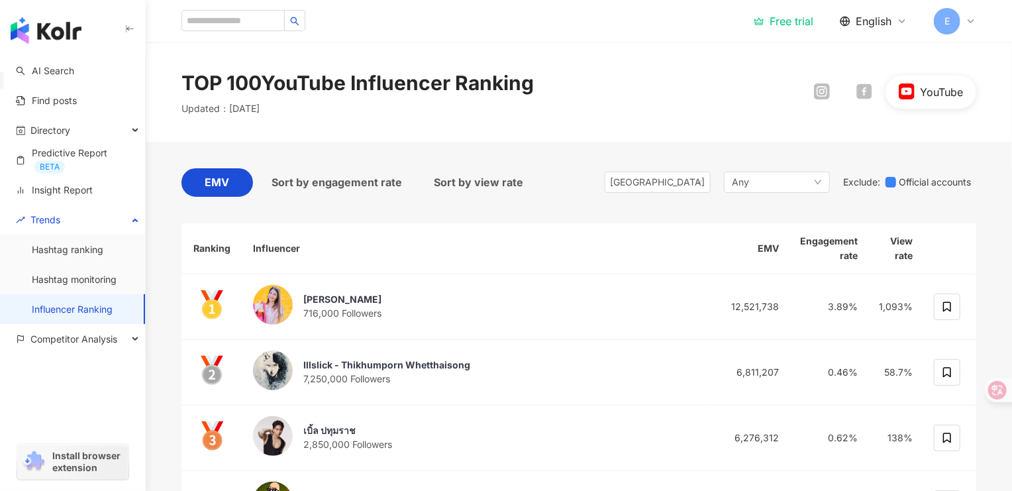
click at [827, 93] on g at bounding box center [822, 91] width 16 height 16
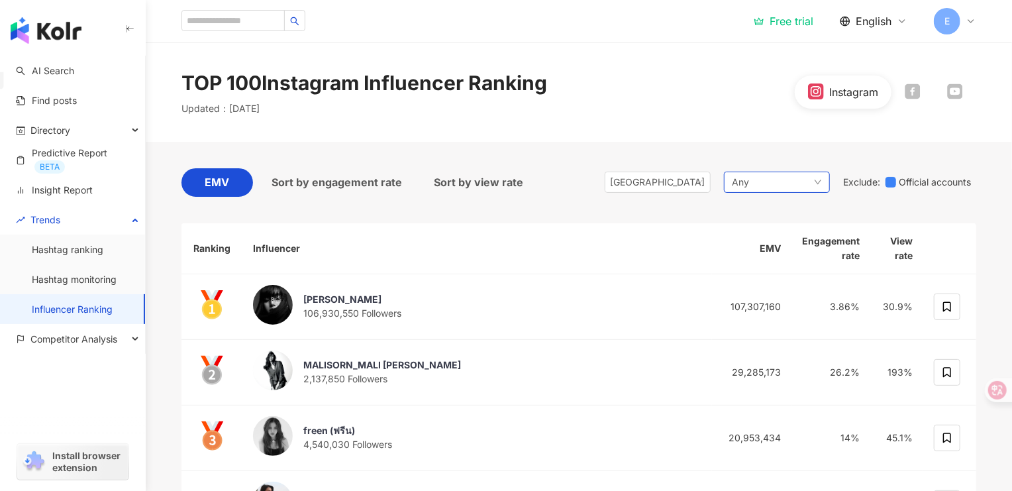
click at [766, 178] on div "Any" at bounding box center [777, 182] width 106 height 21
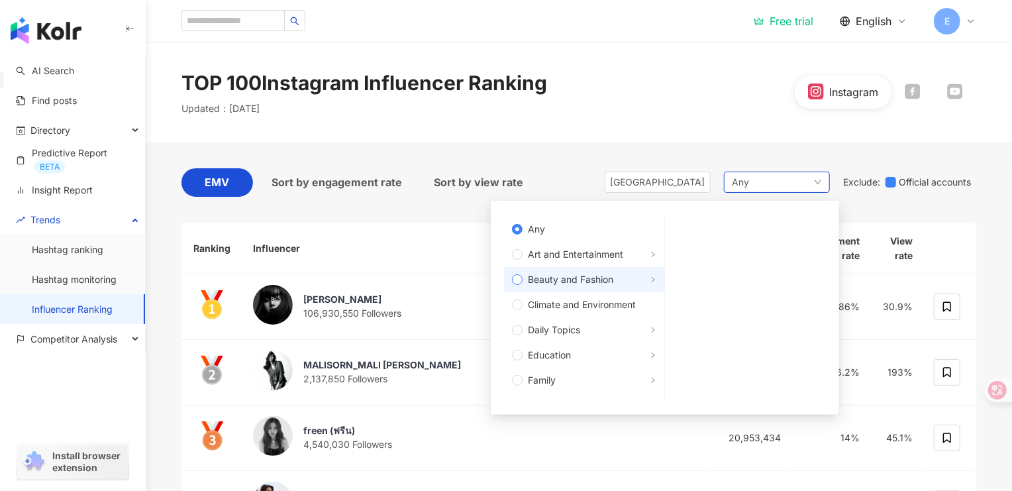
click at [621, 274] on span "Beauty and Fashion" at bounding box center [590, 279] width 134 height 15
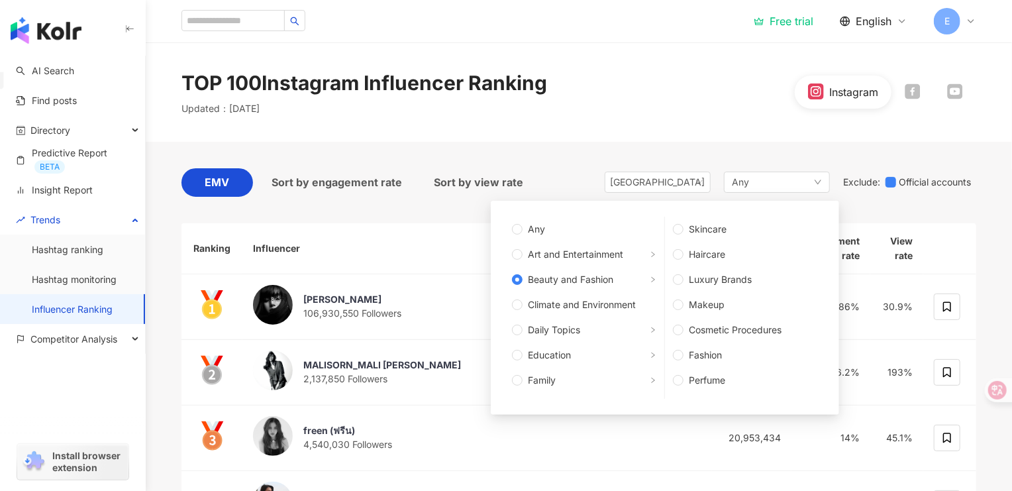
click at [607, 132] on div "TOP 100 Instagram Influencer Ranking Updated ： [DATE] Instagram" at bounding box center [579, 91] width 866 height 99
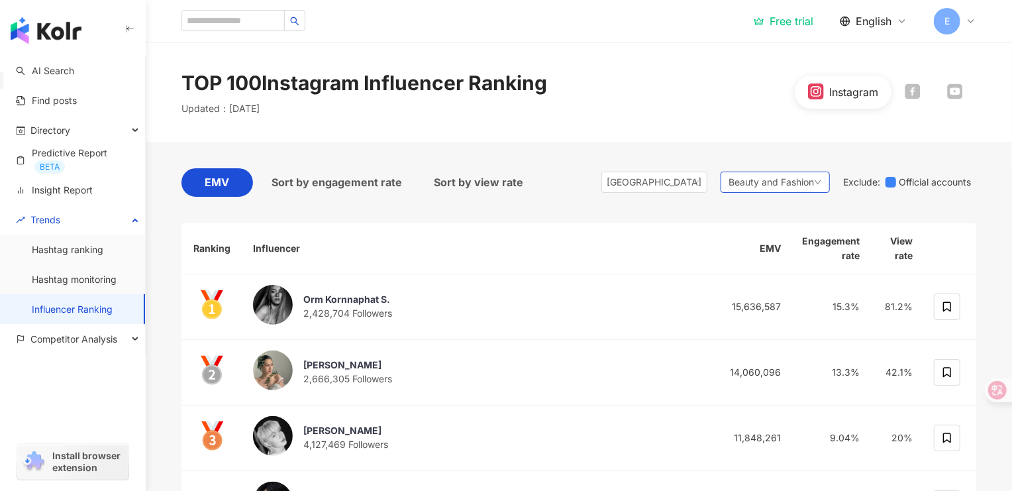
click at [777, 183] on span "Beauty and Fashion" at bounding box center [771, 182] width 85 height 15
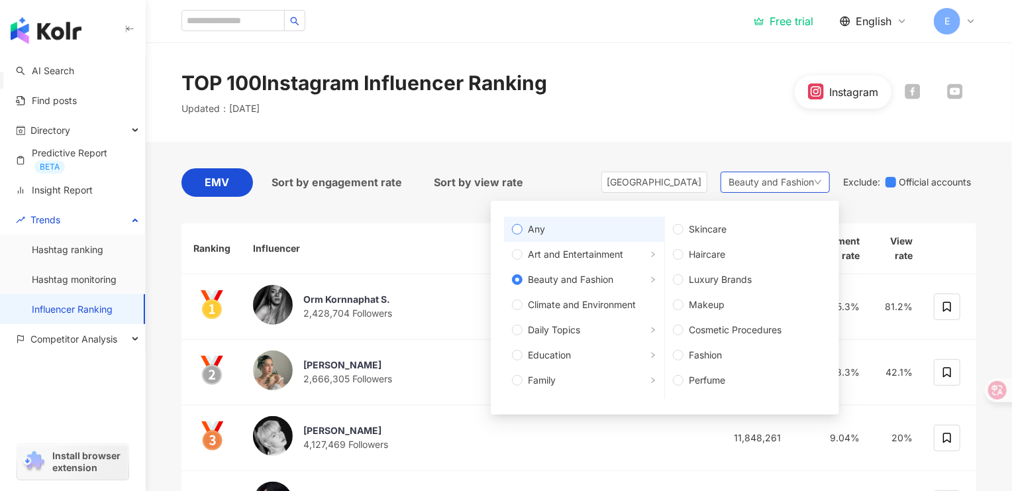
click at [546, 235] on span "Any" at bounding box center [590, 229] width 134 height 15
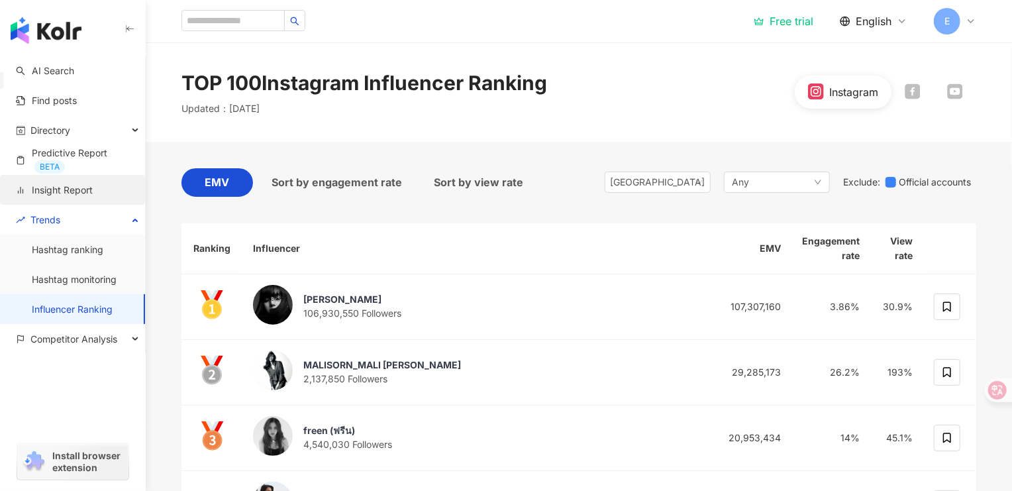
click at [79, 197] on link "Insight Report" at bounding box center [54, 189] width 77 height 13
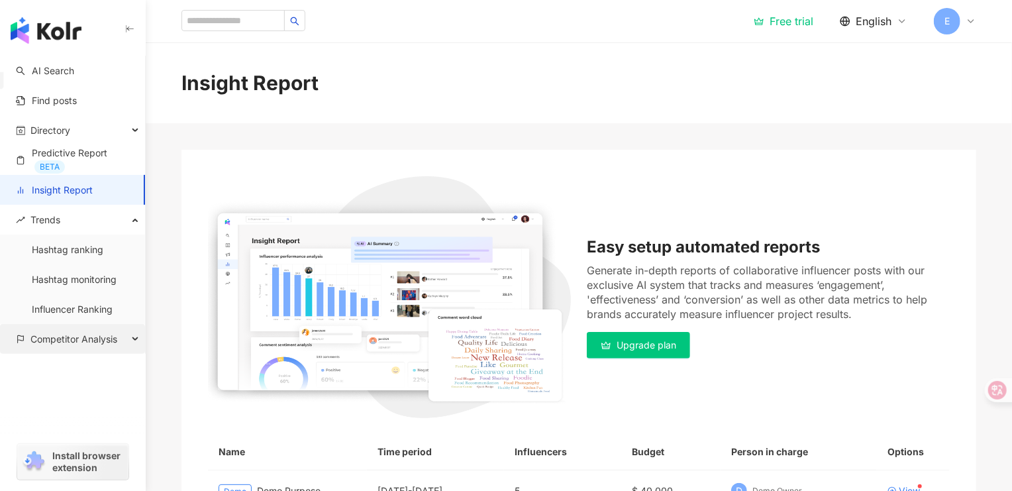
click at [83, 342] on span "Competitor Analysis" at bounding box center [73, 339] width 87 height 30
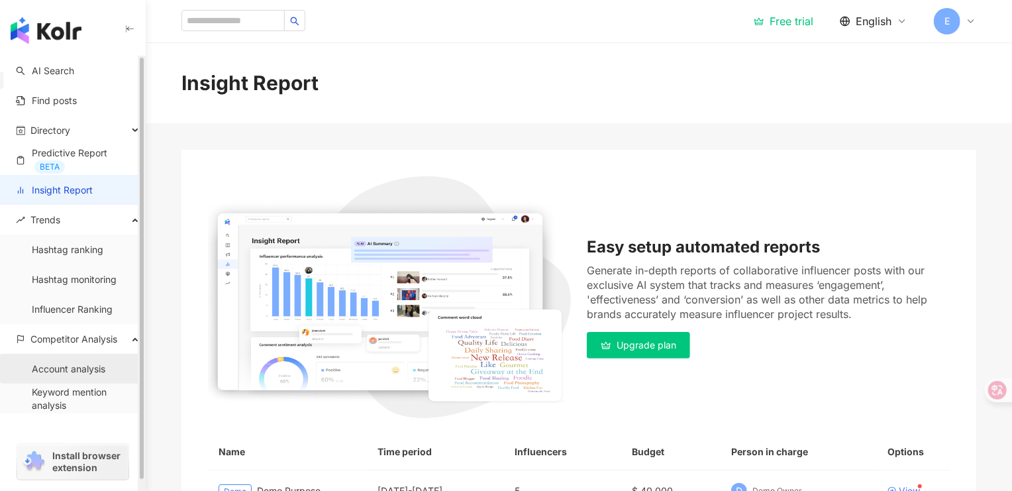
click at [98, 362] on link "Account analysis" at bounding box center [69, 368] width 74 height 13
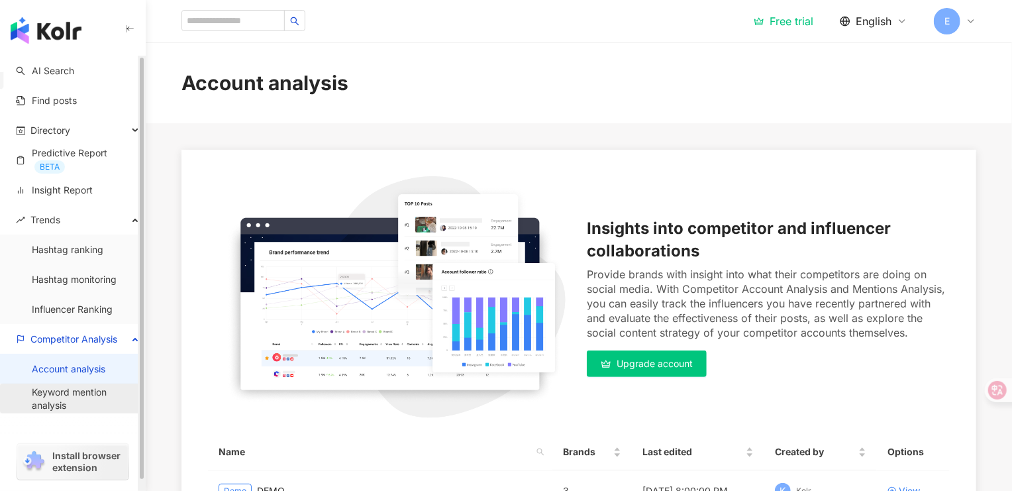
click at [97, 403] on link "Keyword mention analysis" at bounding box center [83, 399] width 103 height 26
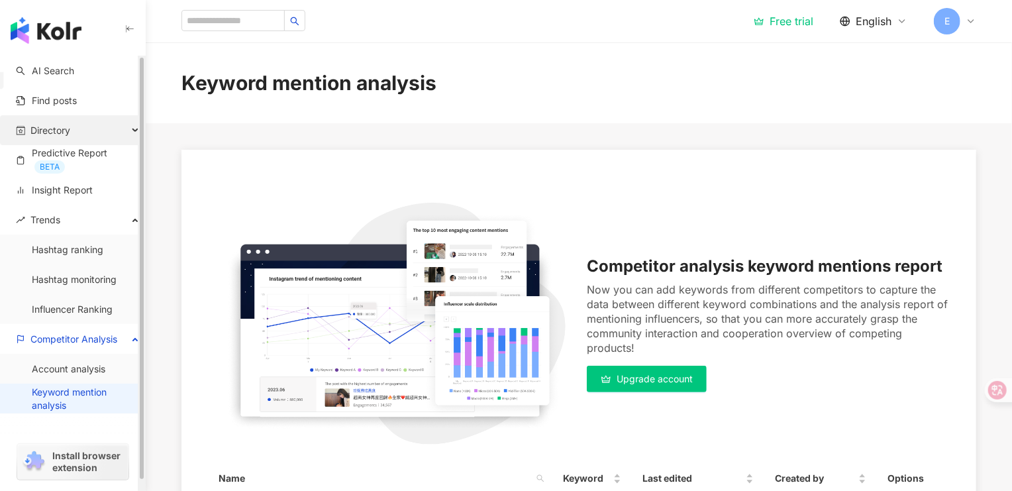
click at [74, 142] on div "Directory" at bounding box center [72, 130] width 145 height 30
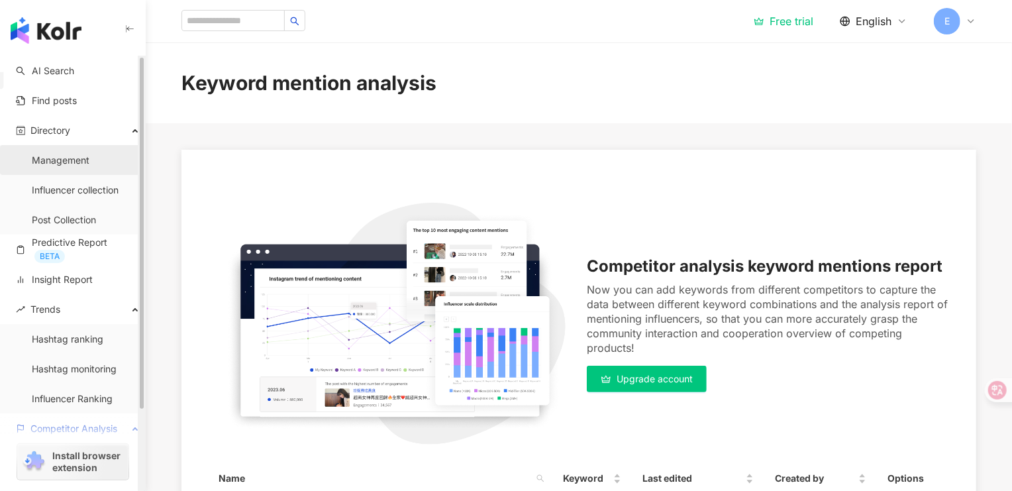
click at [89, 166] on link "Management" at bounding box center [61, 160] width 58 height 13
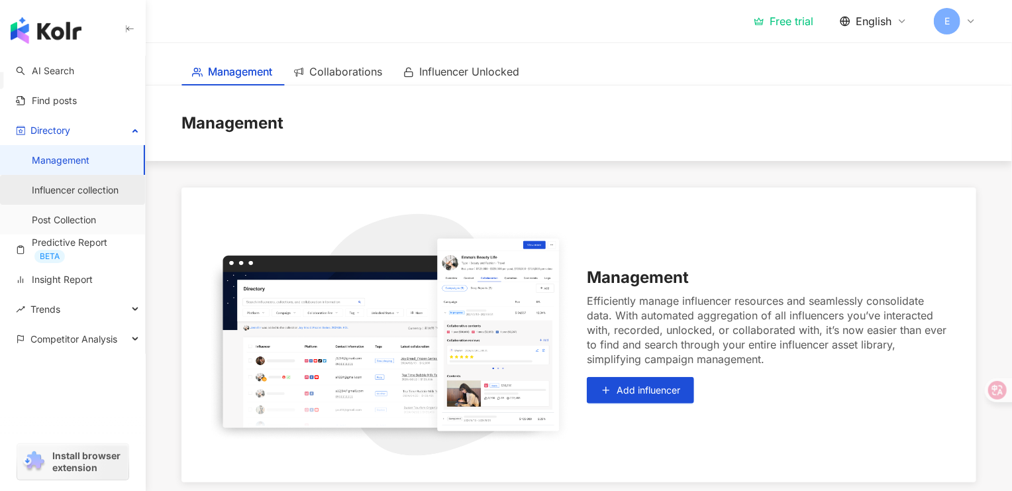
click at [88, 192] on link "Influencer collection" at bounding box center [75, 189] width 87 height 13
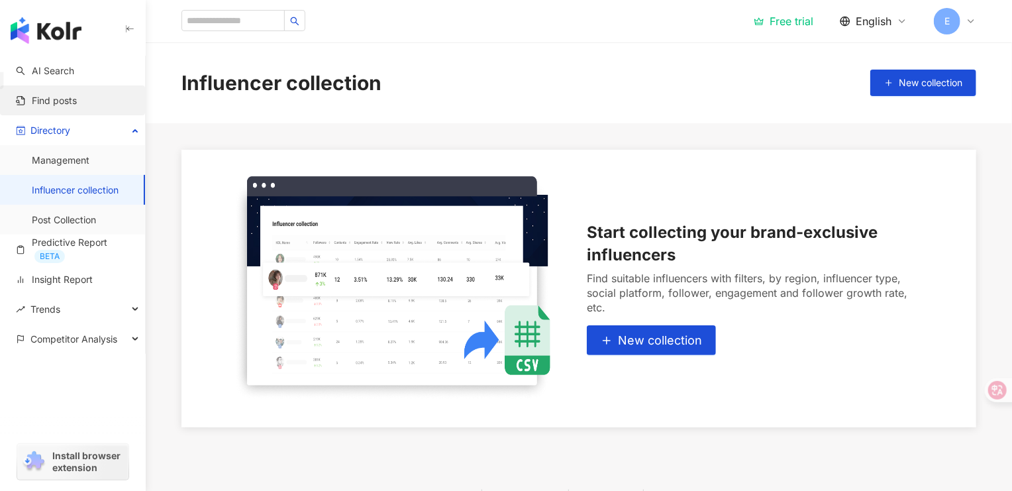
click at [77, 103] on link "Find posts" at bounding box center [46, 100] width 61 height 13
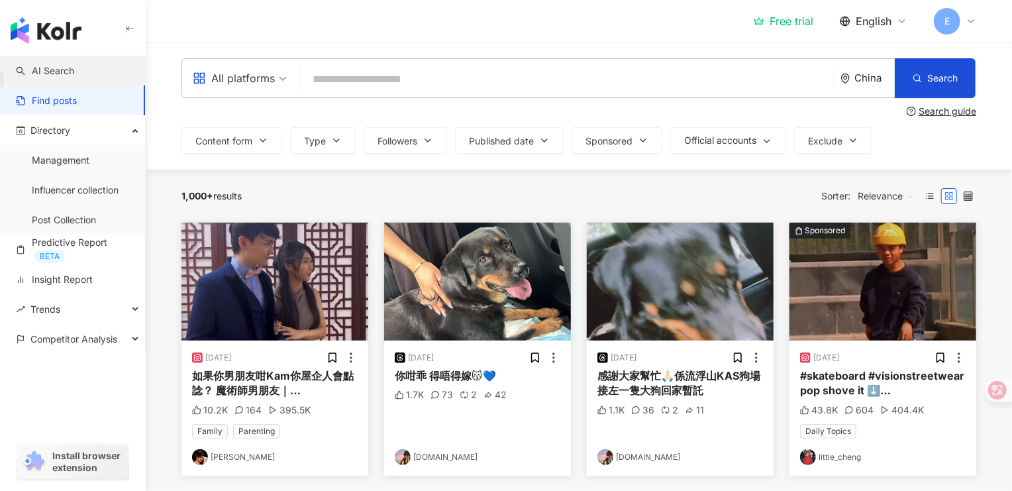
click at [74, 66] on link "AI Search" at bounding box center [45, 70] width 58 height 13
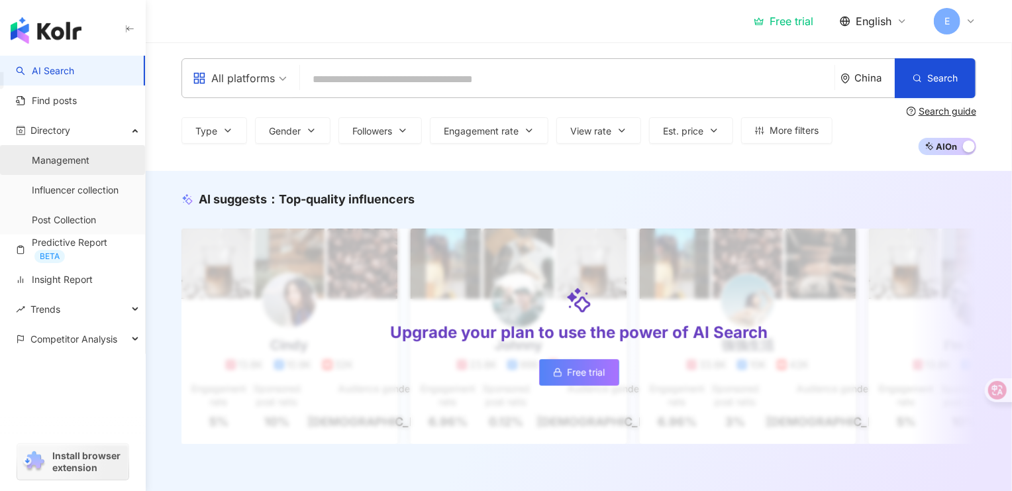
click at [89, 154] on link "Management" at bounding box center [61, 160] width 58 height 13
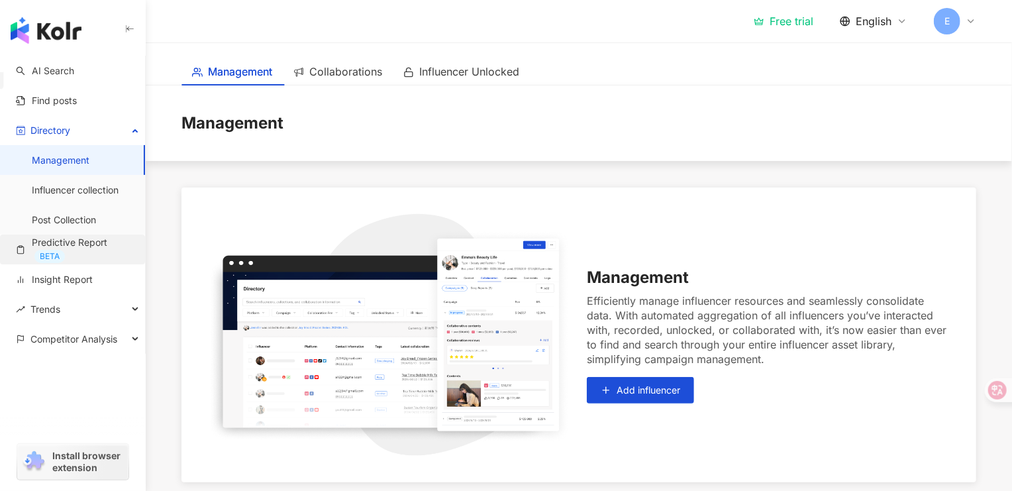
click at [87, 248] on link "Predictive Report BETA" at bounding box center [75, 249] width 119 height 27
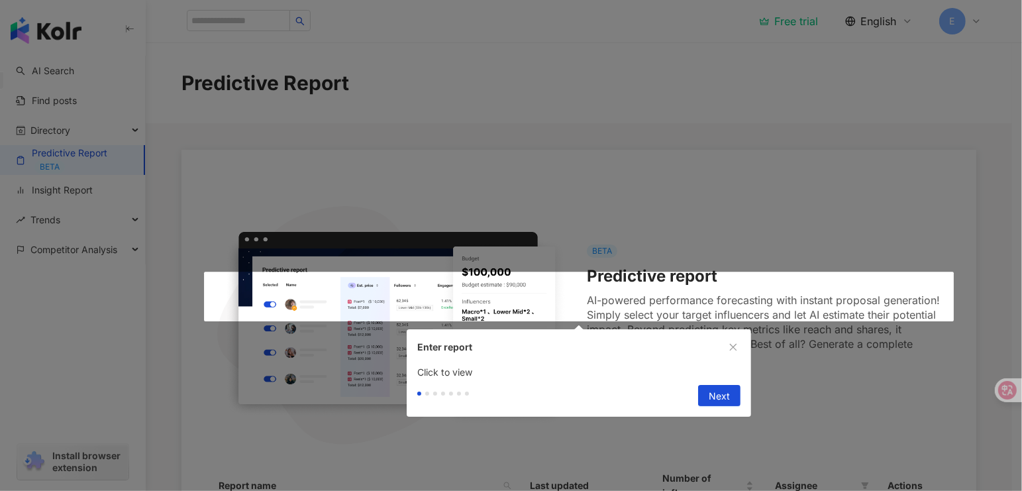
click at [714, 395] on span "Next" at bounding box center [719, 396] width 21 height 21
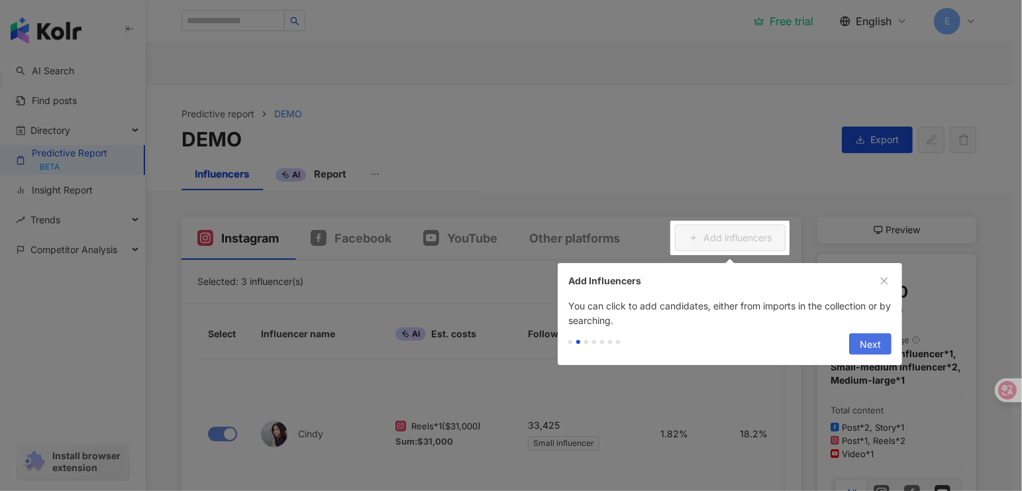
click at [876, 348] on span "Next" at bounding box center [870, 344] width 21 height 21
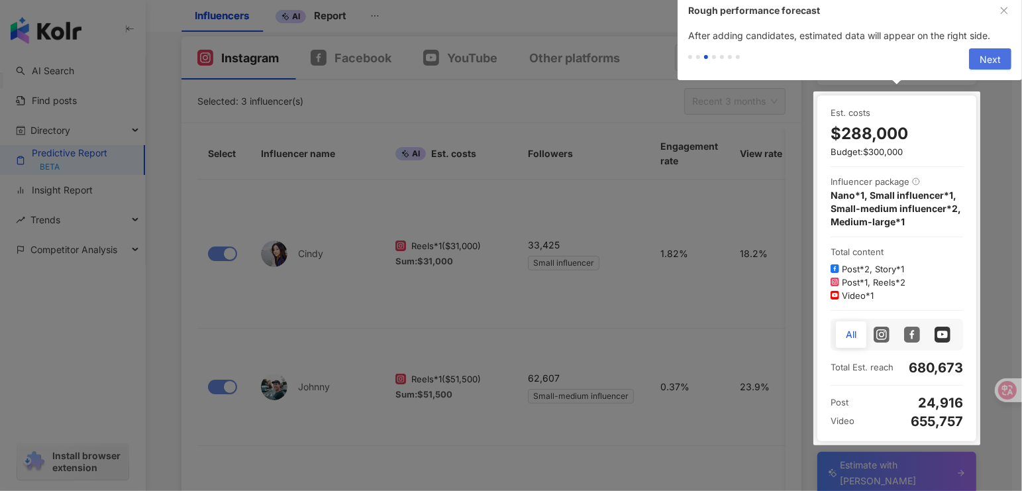
click at [991, 60] on span "Next" at bounding box center [990, 59] width 21 height 21
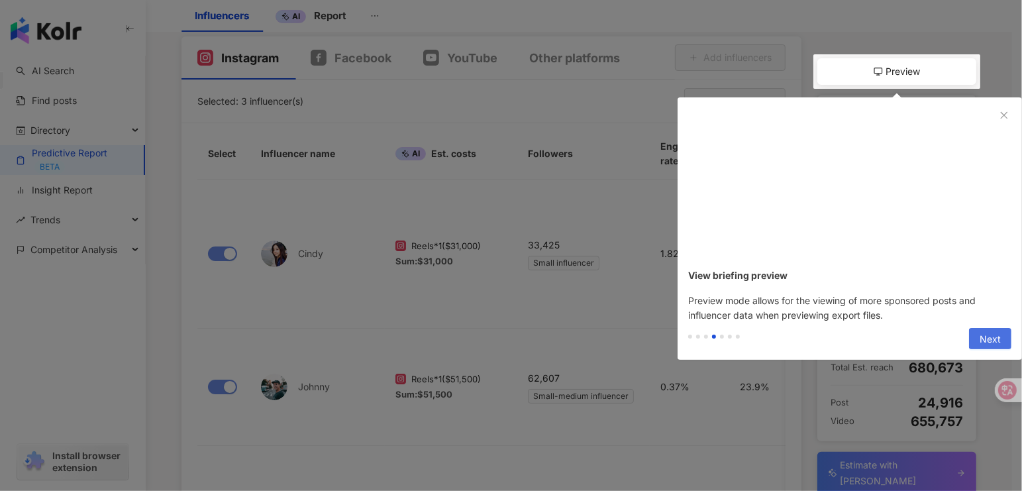
click at [997, 340] on span "Next" at bounding box center [990, 339] width 21 height 21
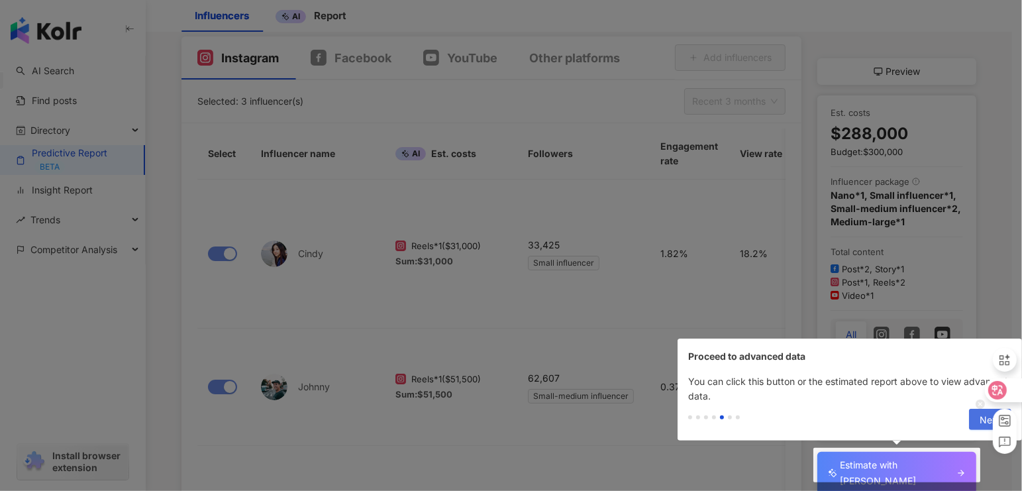
click at [981, 415] on div at bounding box center [999, 397] width 46 height 113
click at [981, 416] on span "Next" at bounding box center [990, 419] width 21 height 21
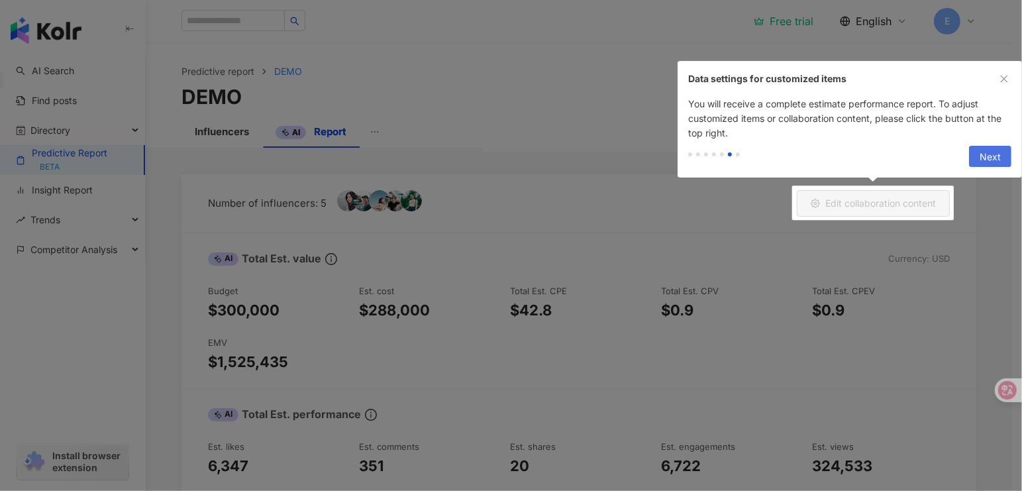
click at [984, 156] on span "Next" at bounding box center [990, 156] width 21 height 21
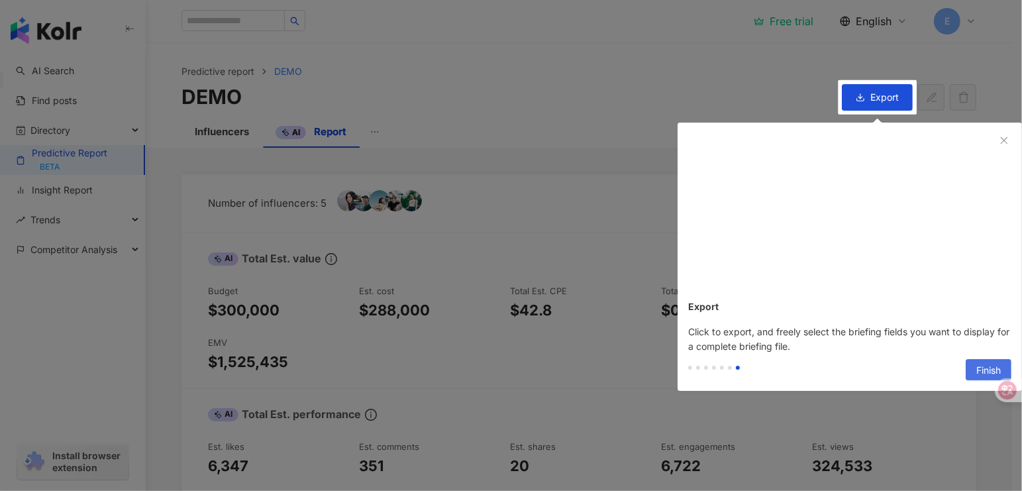
click at [976, 363] on span "Finish" at bounding box center [988, 370] width 25 height 21
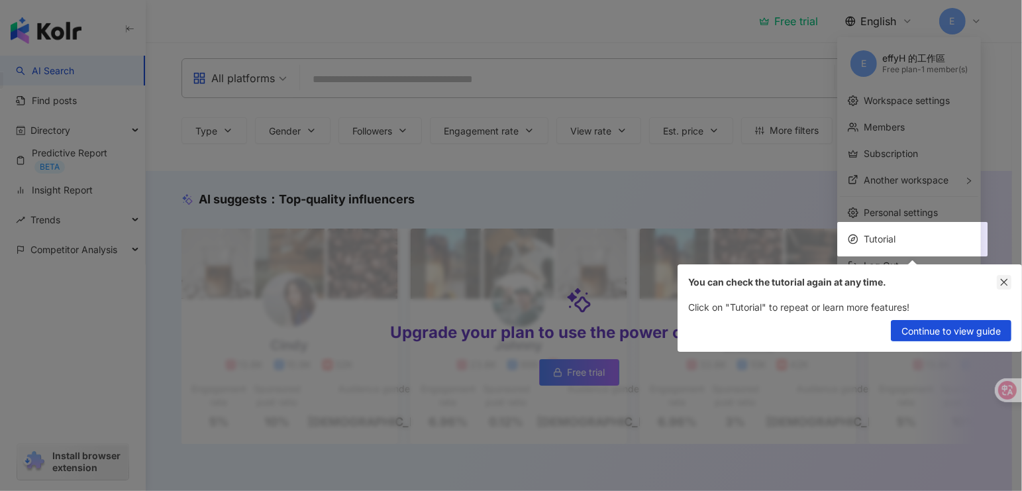
click at [1000, 283] on icon "close" at bounding box center [1004, 282] width 9 height 9
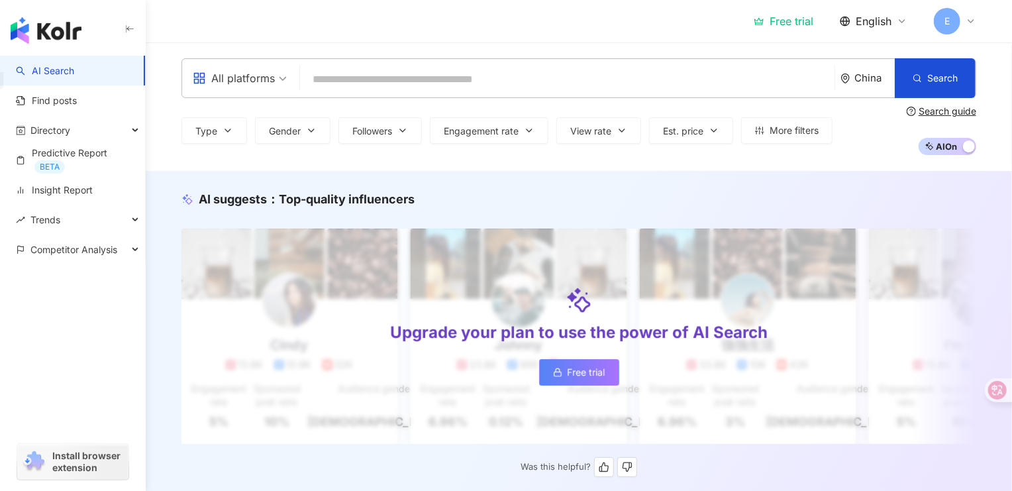
drag, startPoint x: 590, startPoint y: 376, endPoint x: 572, endPoint y: 359, distance: 24.8
click at [590, 376] on span "Free trial" at bounding box center [587, 372] width 38 height 11
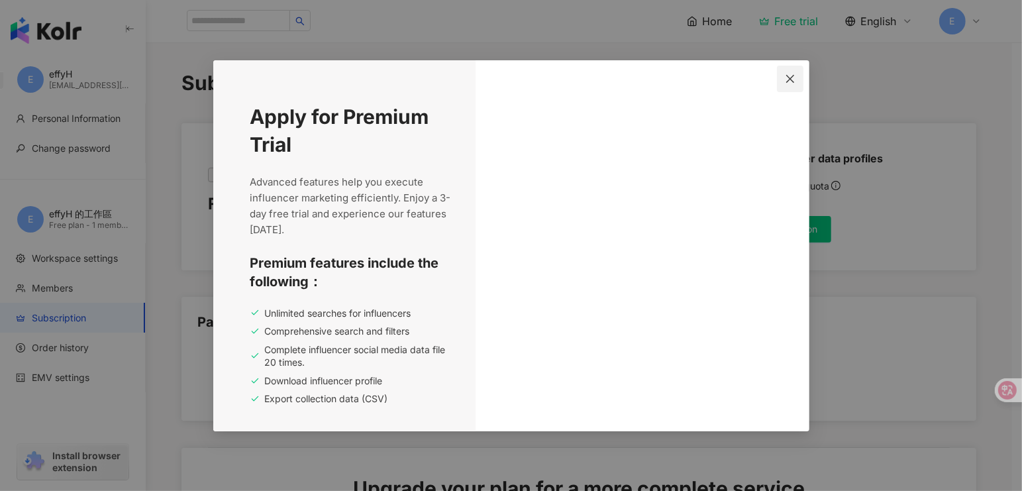
click at [788, 79] on icon "close" at bounding box center [790, 79] width 11 height 11
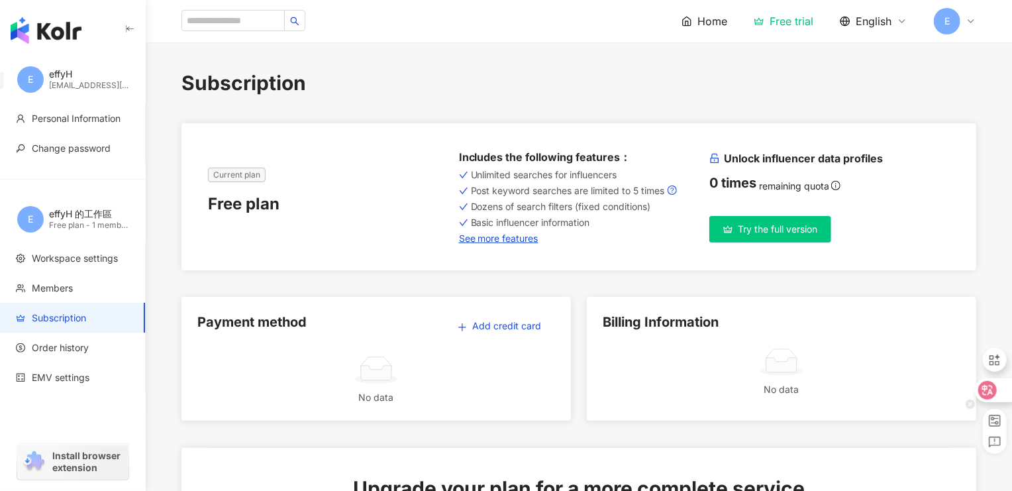
click at [979, 391] on icon at bounding box center [987, 390] width 19 height 19
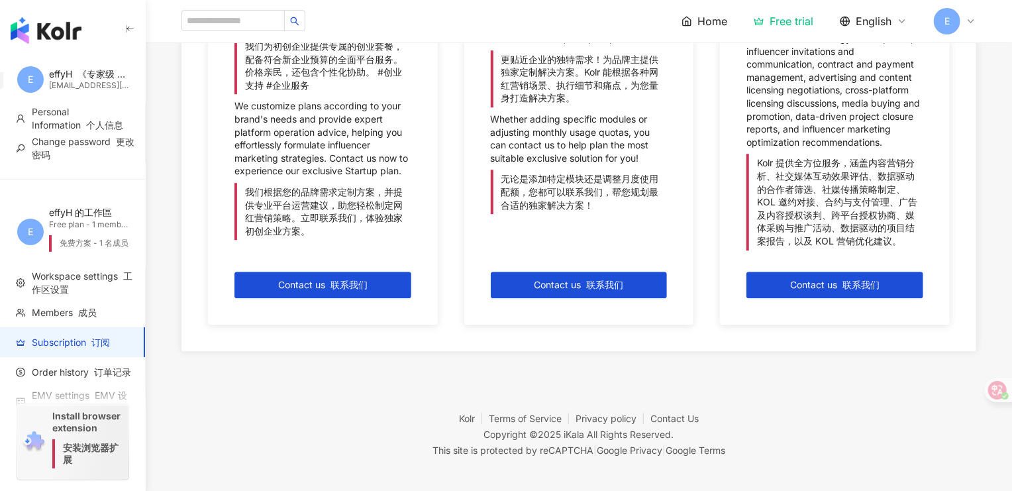
scroll to position [2014, 0]
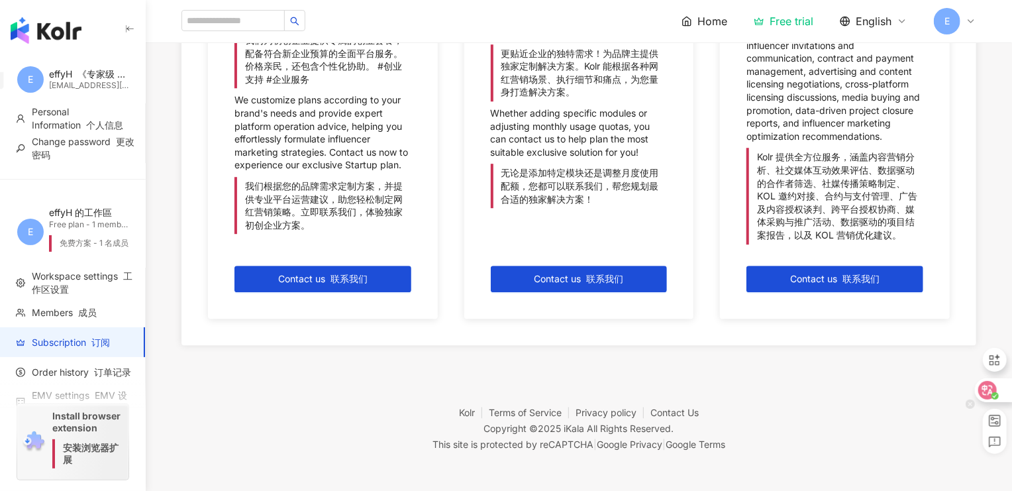
click at [984, 387] on icon at bounding box center [987, 390] width 13 height 13
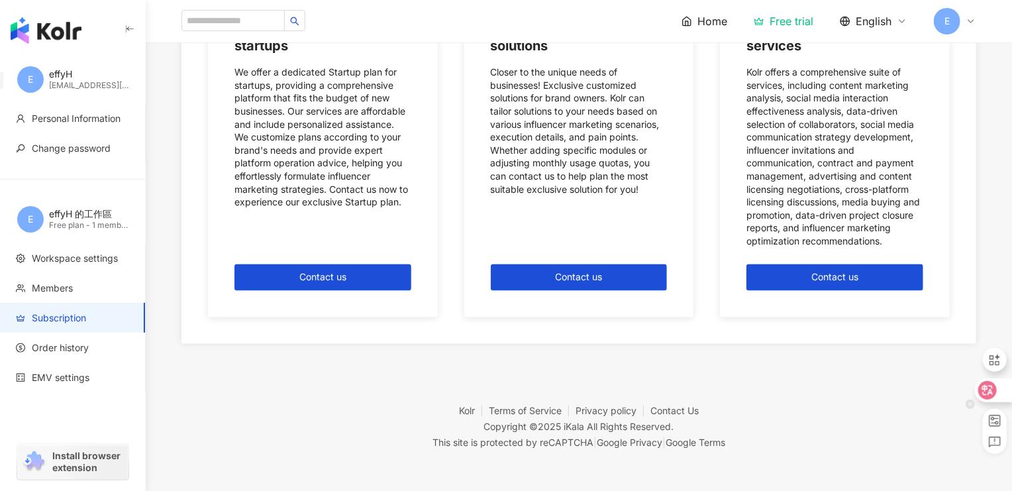
scroll to position [1363, 0]
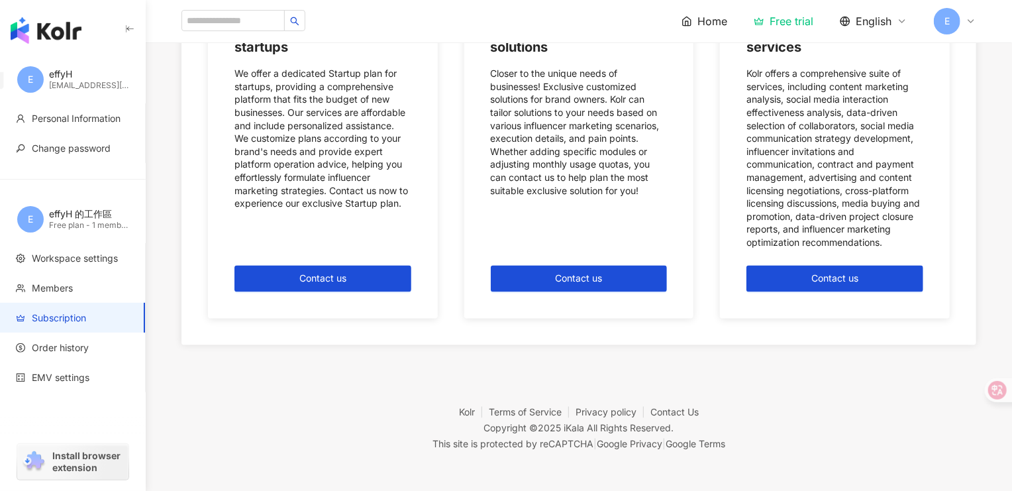
click at [883, 17] on span "English" at bounding box center [874, 21] width 36 height 15
click at [880, 55] on div "繁體中文" at bounding box center [883, 51] width 66 height 23
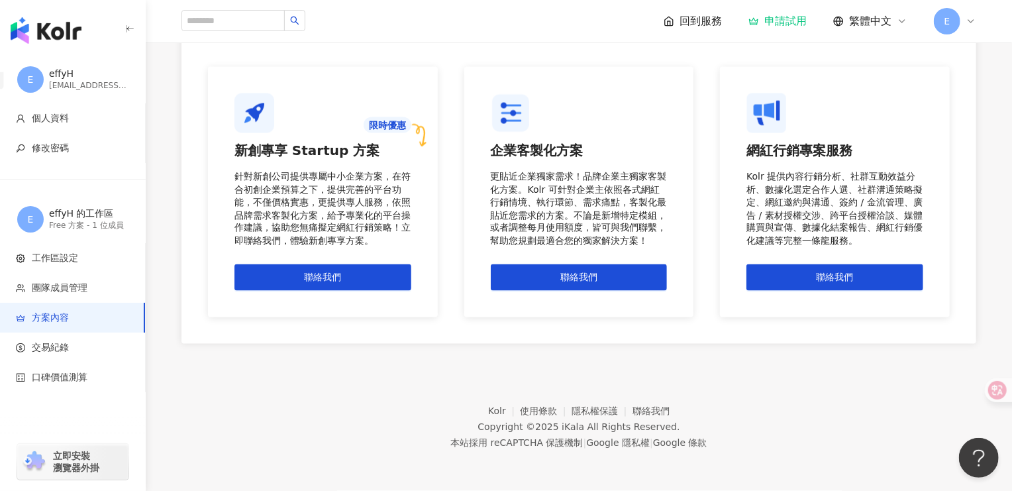
scroll to position [1146, 0]
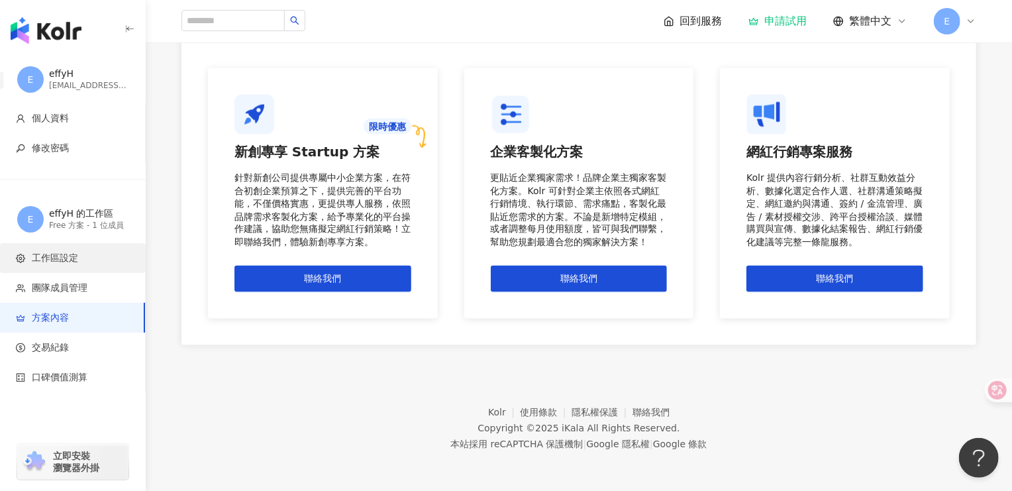
click at [82, 248] on li "工作區設定" at bounding box center [72, 258] width 145 height 30
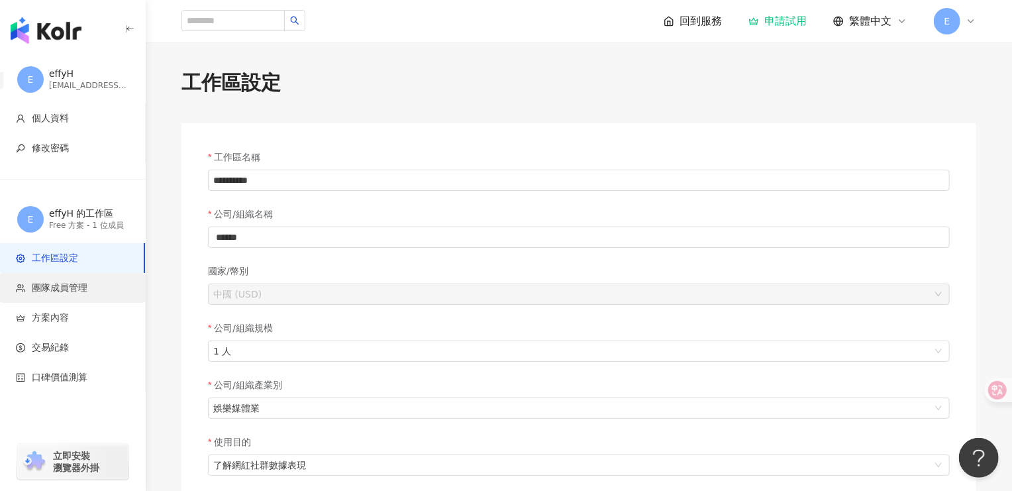
click at [74, 297] on li "團隊成員管理" at bounding box center [72, 288] width 145 height 30
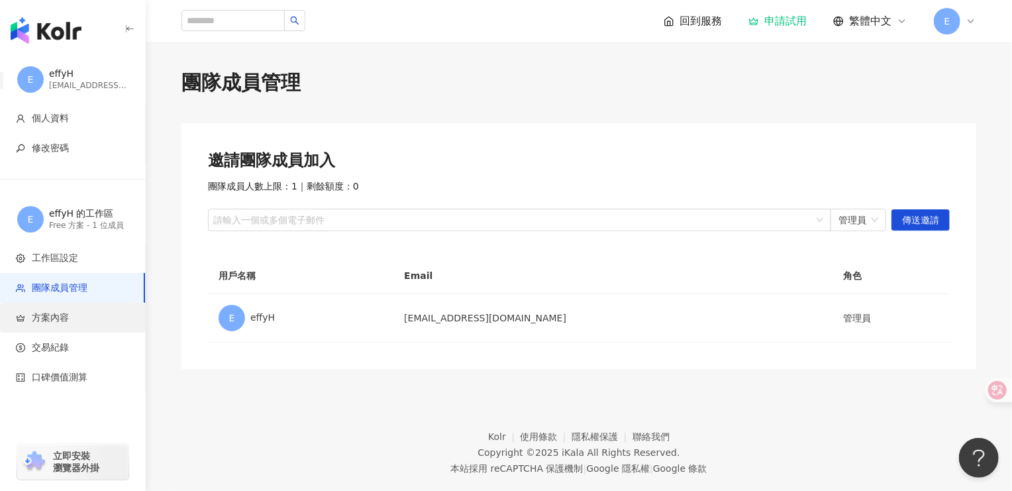
click at [76, 319] on span "方案內容" at bounding box center [75, 317] width 119 height 13
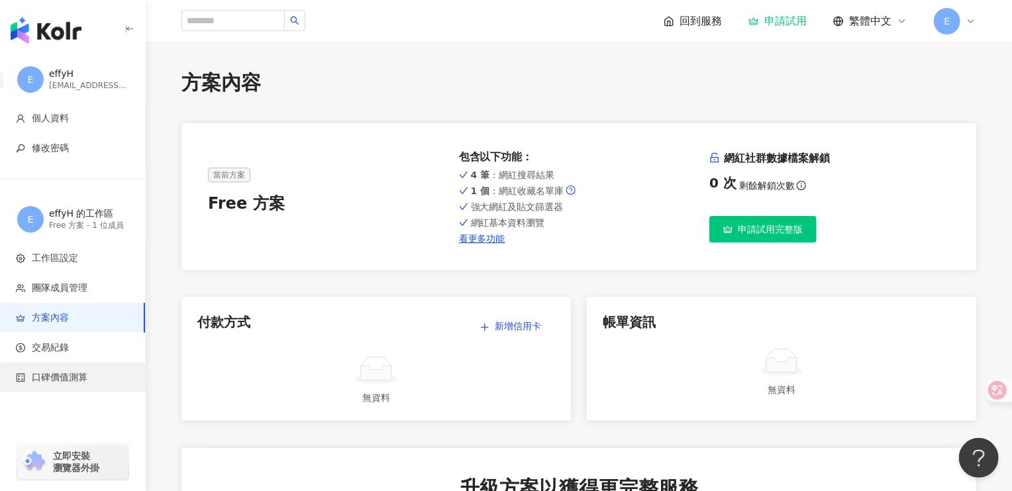
click at [78, 379] on span "口碑價值測算" at bounding box center [60, 377] width 56 height 13
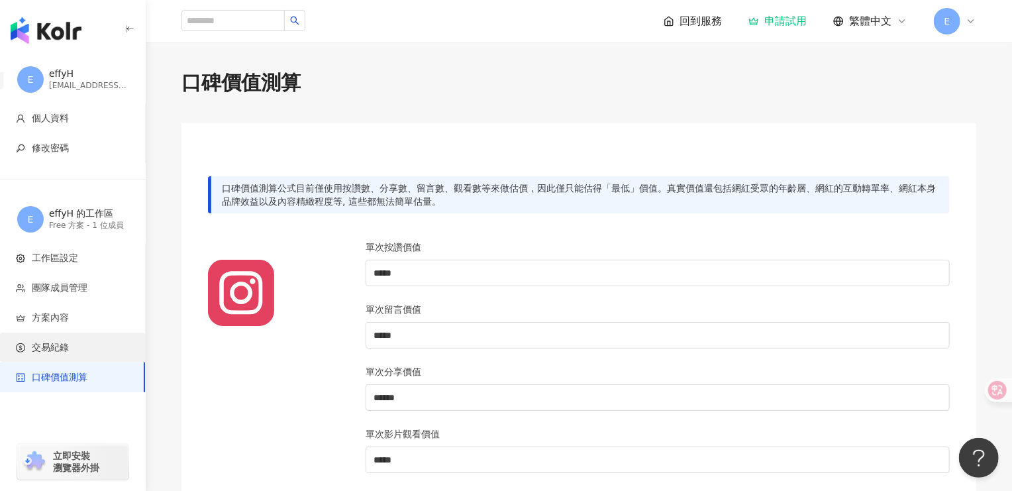
click at [42, 349] on span "交易紀錄" at bounding box center [50, 347] width 37 height 13
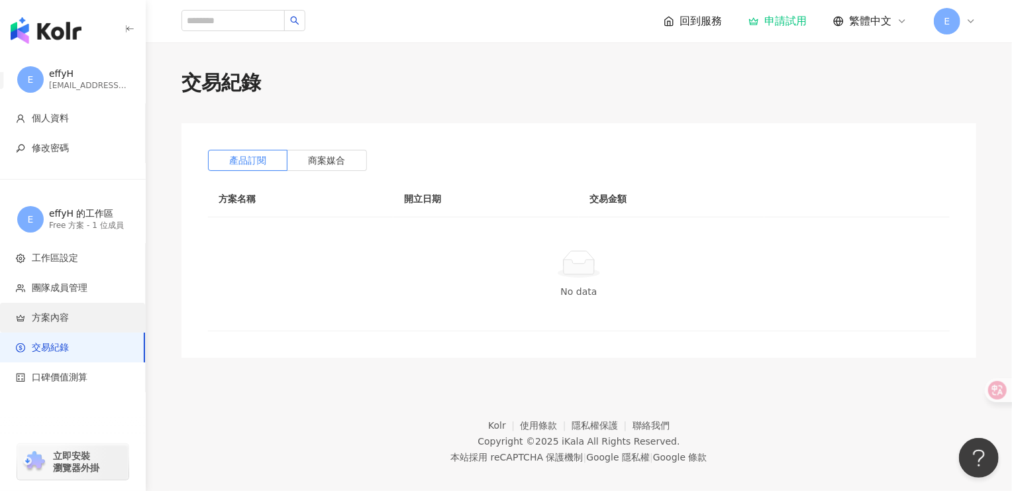
click at [63, 318] on span "方案內容" at bounding box center [50, 317] width 37 height 13
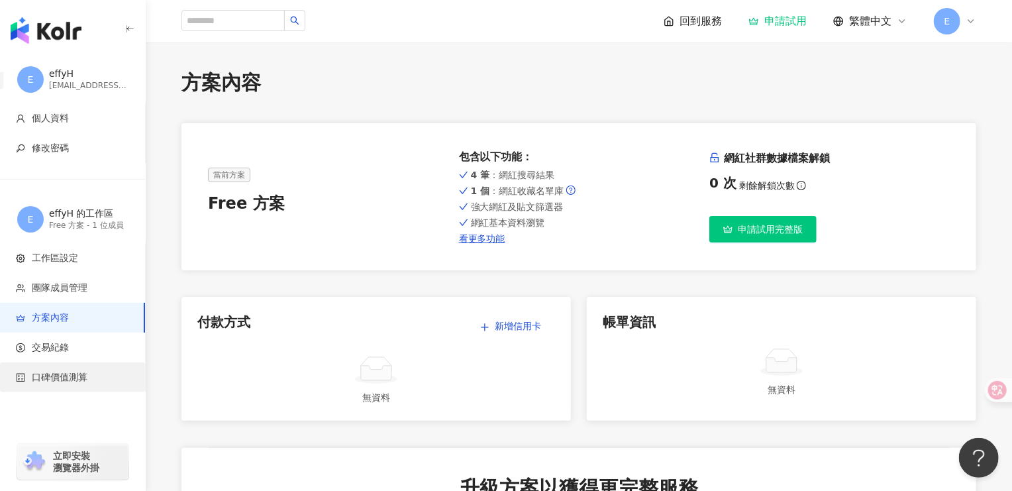
click at [87, 377] on span "口碑價值測算" at bounding box center [75, 377] width 119 height 13
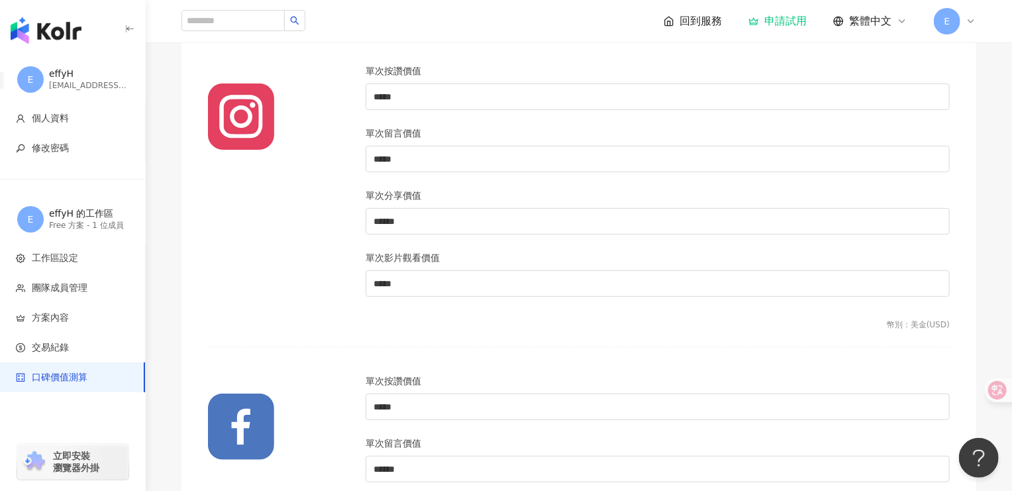
scroll to position [353, 0]
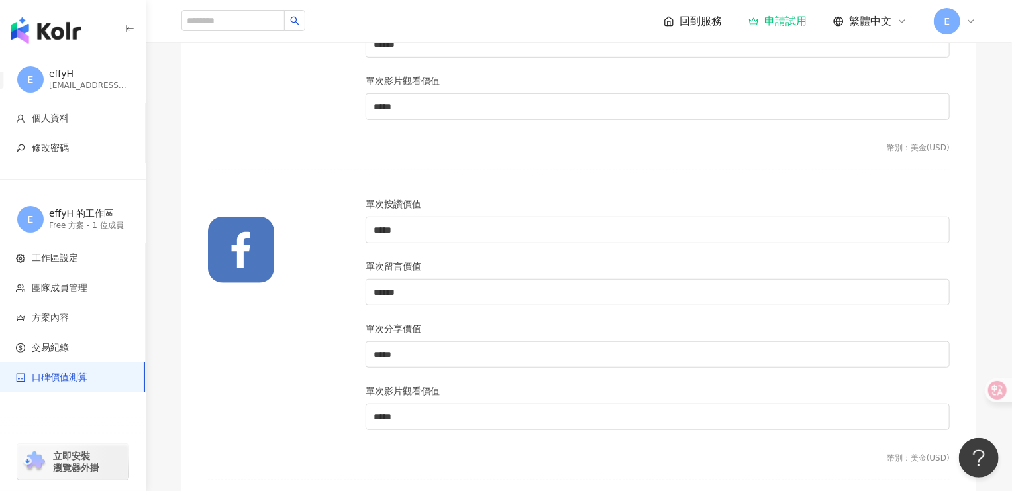
click at [74, 463] on span "立即安裝 瀏覽器外掛" at bounding box center [76, 462] width 46 height 24
click at [706, 17] on span "回到服務" at bounding box center [701, 21] width 42 height 15
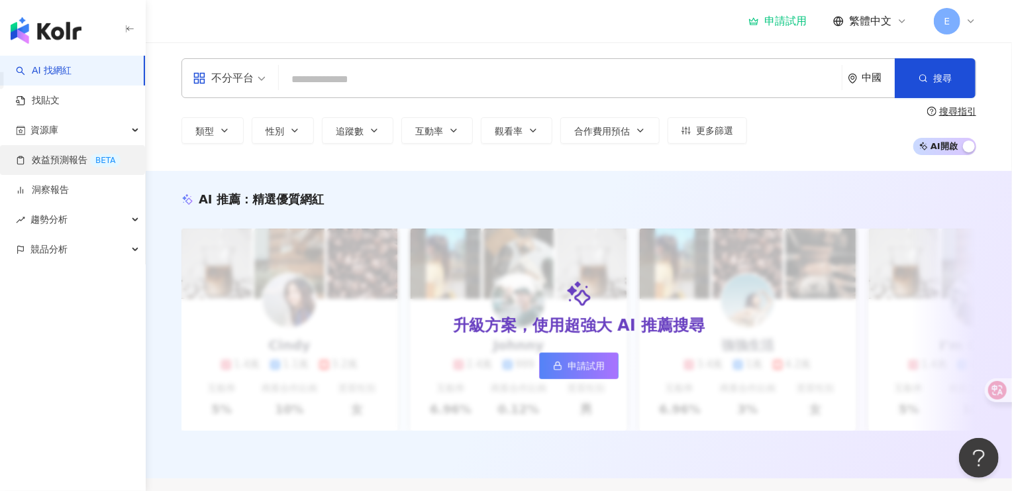
click at [66, 156] on link "效益預測報告 BETA" at bounding box center [68, 160] width 105 height 13
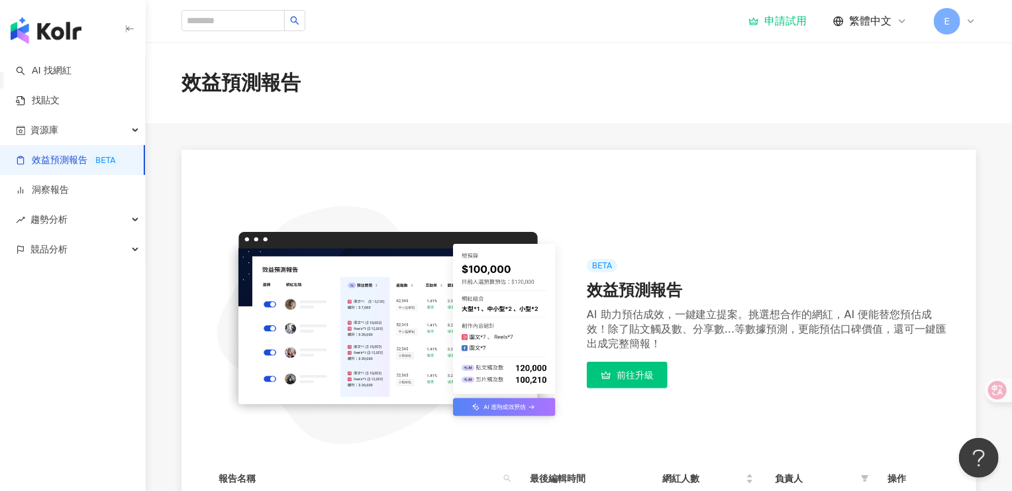
scroll to position [176, 0]
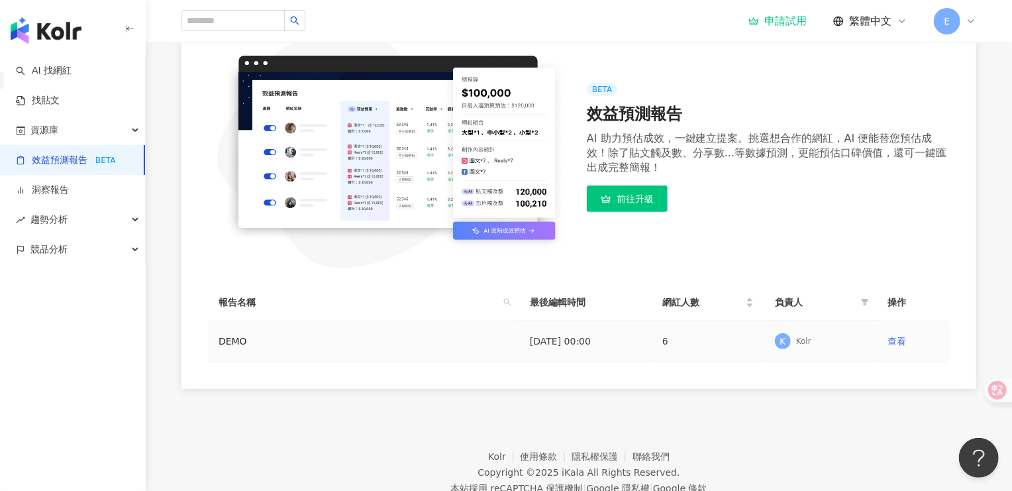
click at [895, 344] on link "查看" at bounding box center [897, 341] width 19 height 11
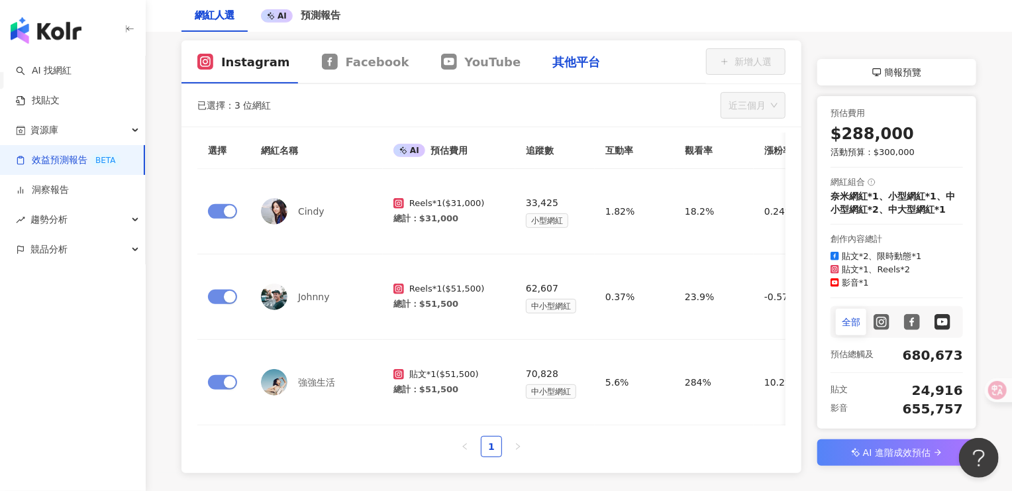
click at [552, 60] on div "其他平台" at bounding box center [576, 62] width 48 height 17
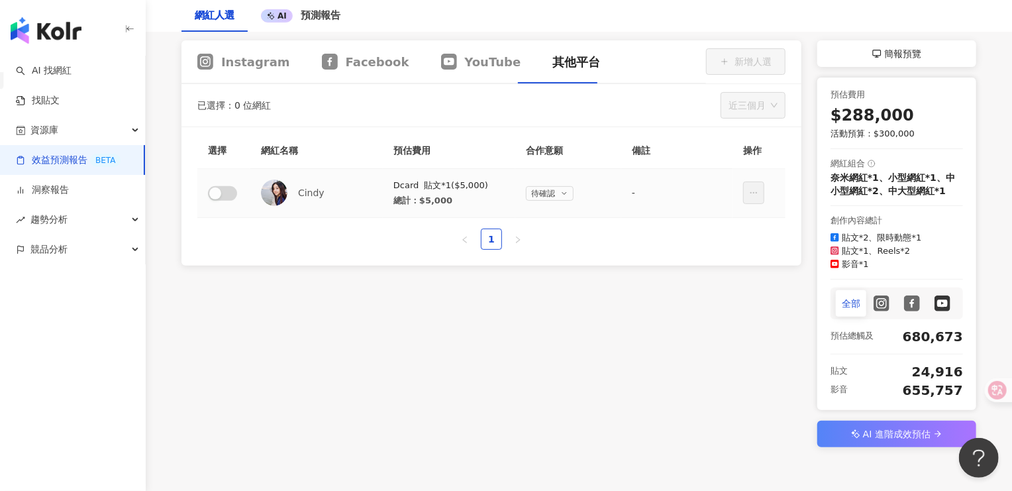
click at [550, 193] on span "待確認" at bounding box center [543, 193] width 24 height 13
click at [239, 62] on span "Instagram" at bounding box center [255, 62] width 69 height 17
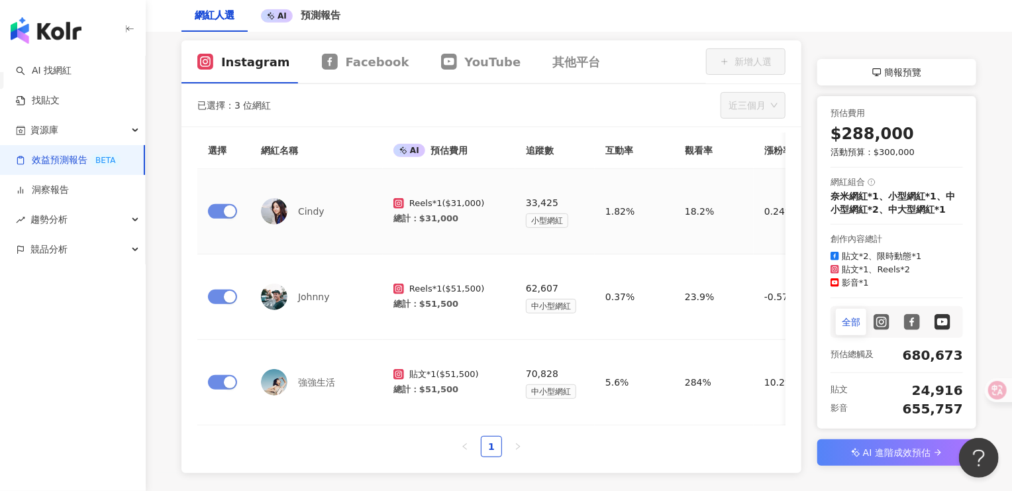
click at [217, 201] on td at bounding box center [223, 211] width 53 height 85
click at [425, 49] on div "YouTube" at bounding box center [481, 61] width 112 height 43
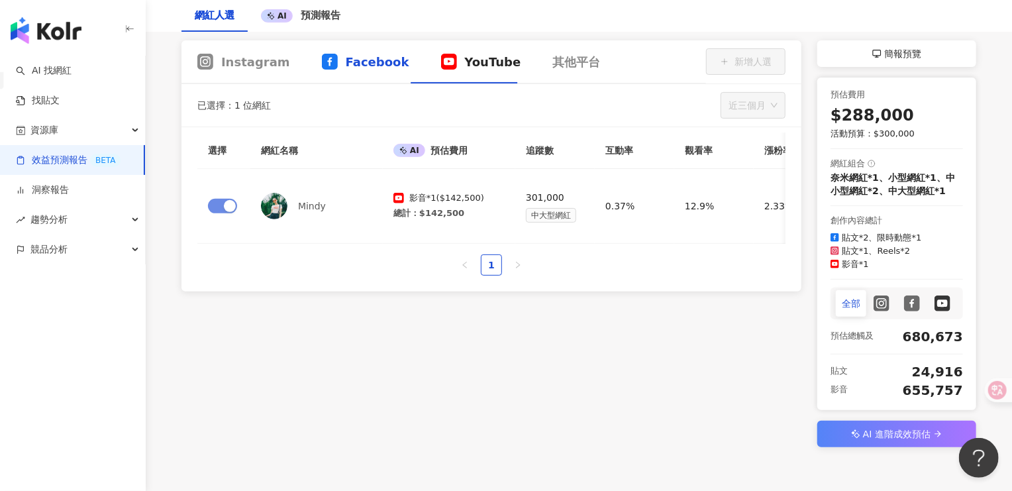
click at [368, 65] on span "Facebook" at bounding box center [378, 62] width 64 height 17
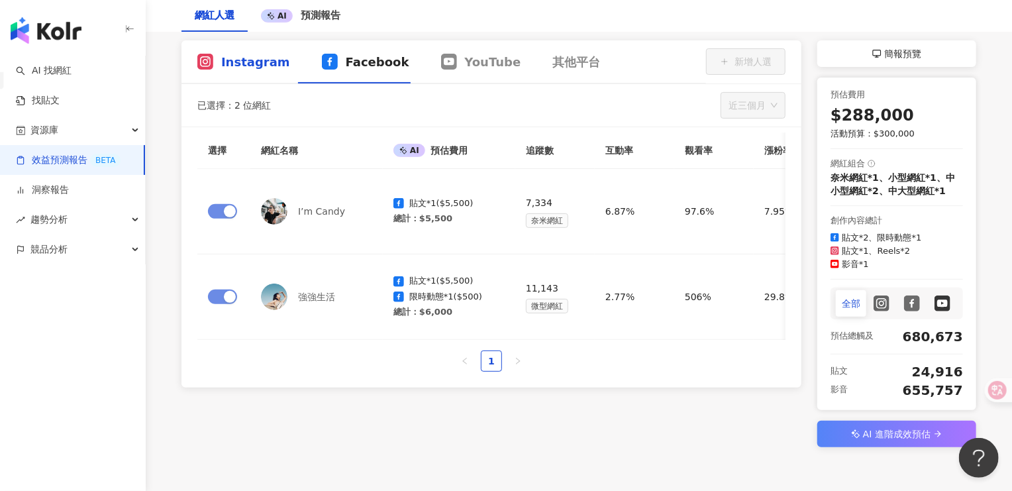
click at [225, 63] on span "Instagram" at bounding box center [255, 62] width 69 height 17
